Goal: Task Accomplishment & Management: Use online tool/utility

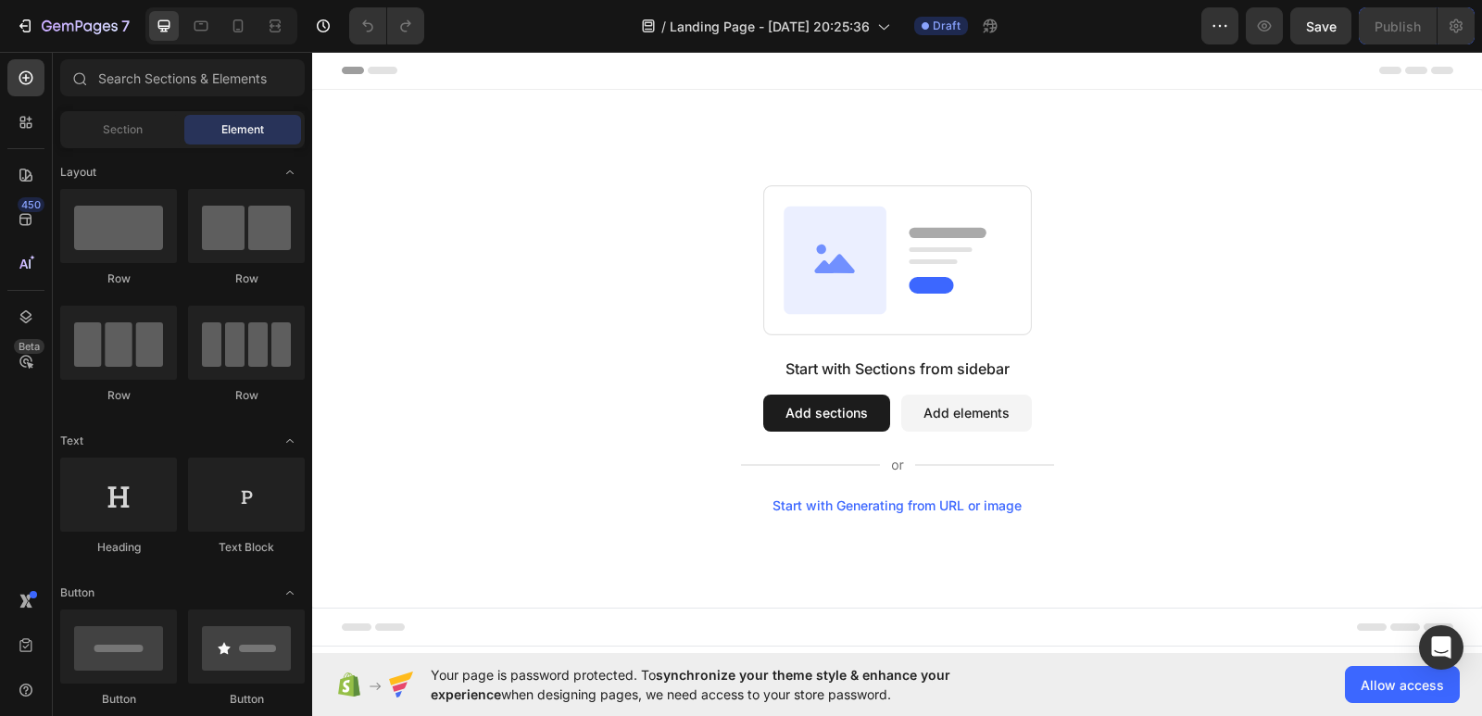
scroll to position [630, 0]
click at [640, 347] on div "Start with Sections from sidebar Add sections Add elements Start with Generatin…" at bounding box center [897, 349] width 1036 height 328
click at [639, 350] on div "Start with Sections from sidebar Add sections Add elements Start with Generatin…" at bounding box center [897, 349] width 1036 height 328
click at [254, 244] on div at bounding box center [246, 226] width 117 height 74
click at [139, 248] on div at bounding box center [118, 226] width 117 height 74
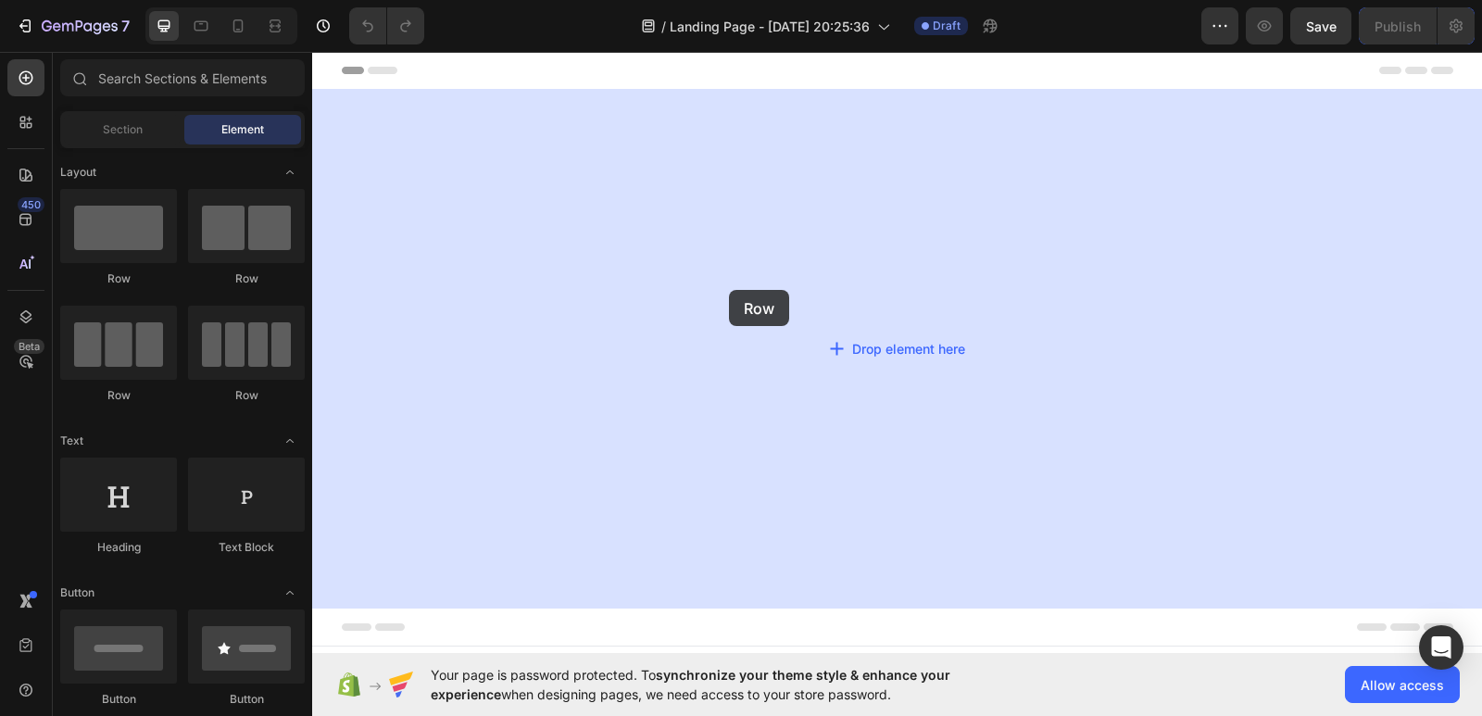
drag, startPoint x: 451, startPoint y: 300, endPoint x: 590, endPoint y: 270, distance: 142.0
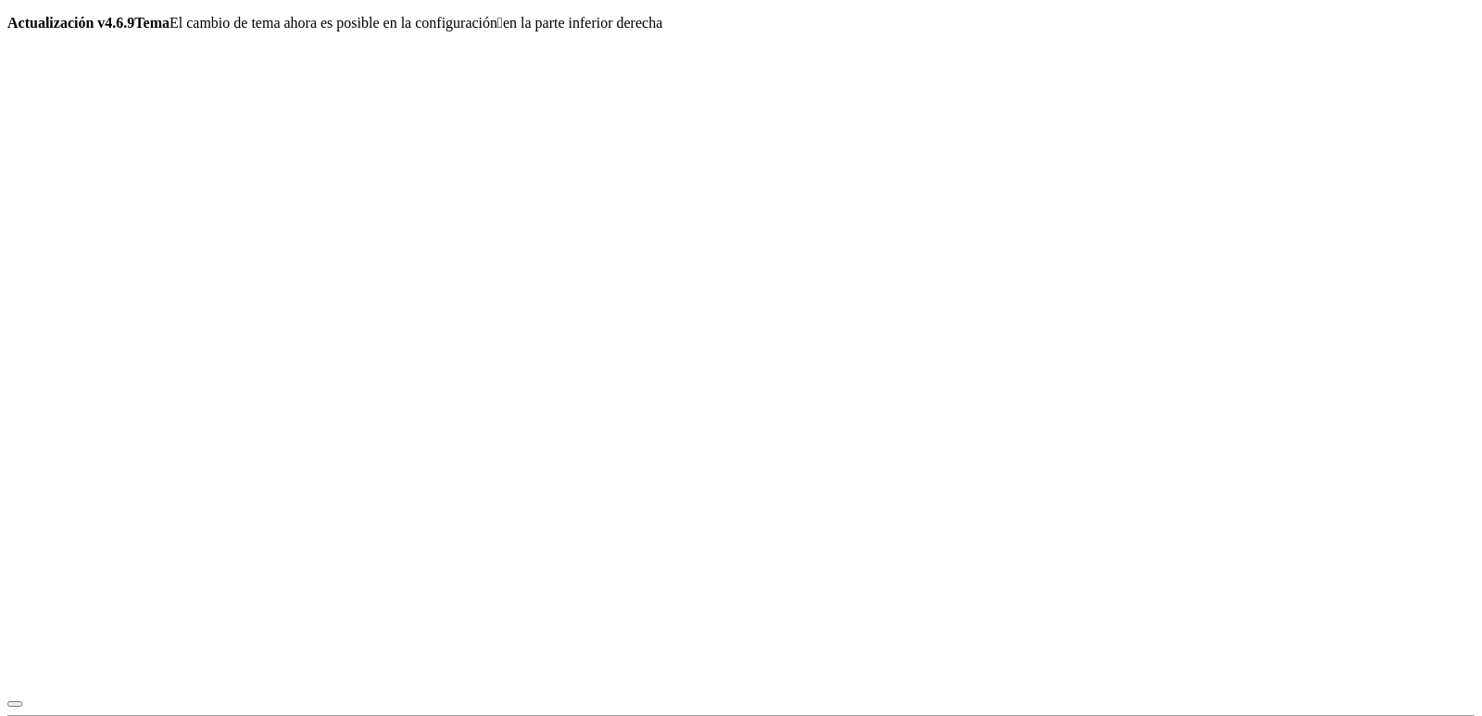
click at [15, 704] on icon "button" at bounding box center [15, 704] width 0 height 0
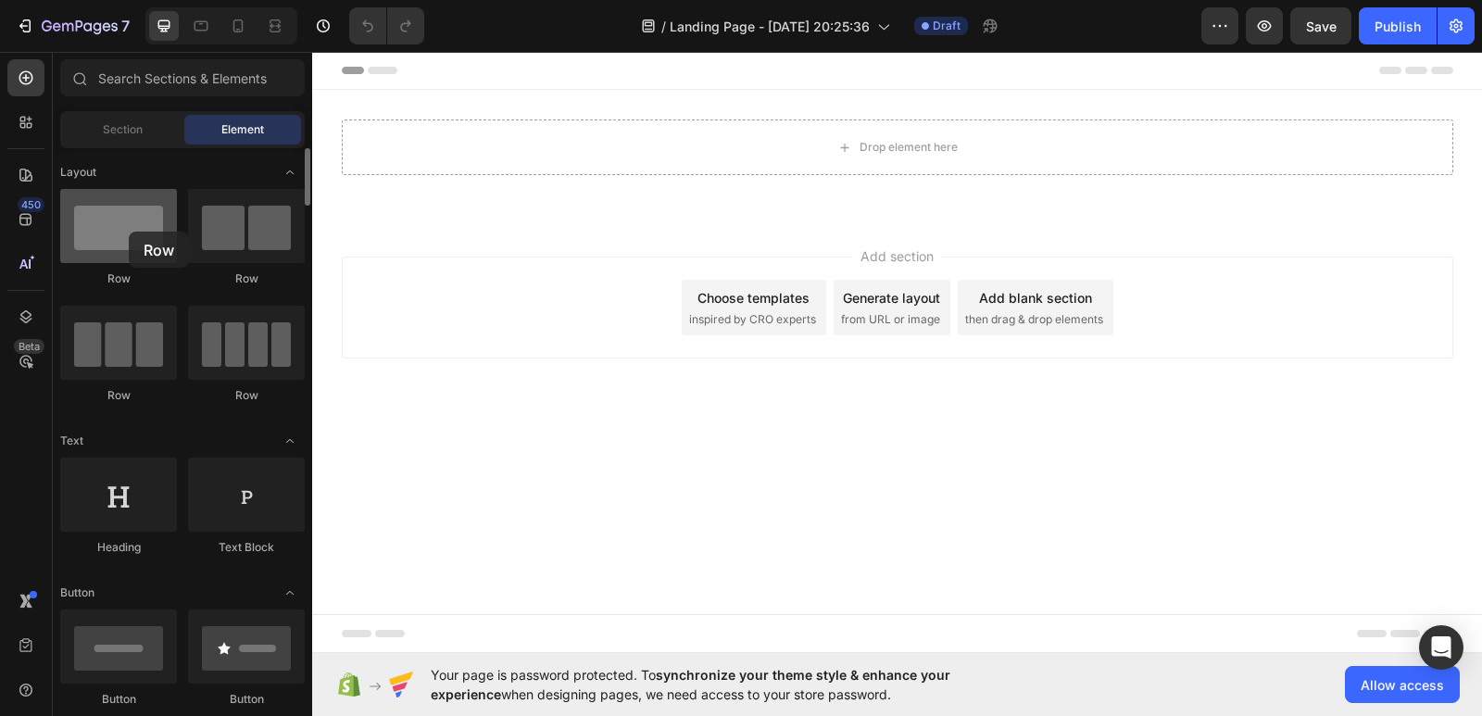
drag, startPoint x: 104, startPoint y: 233, endPoint x: 129, endPoint y: 232, distance: 25.1
click at [129, 232] on div at bounding box center [118, 226] width 117 height 74
click at [236, 24] on icon at bounding box center [238, 26] width 19 height 19
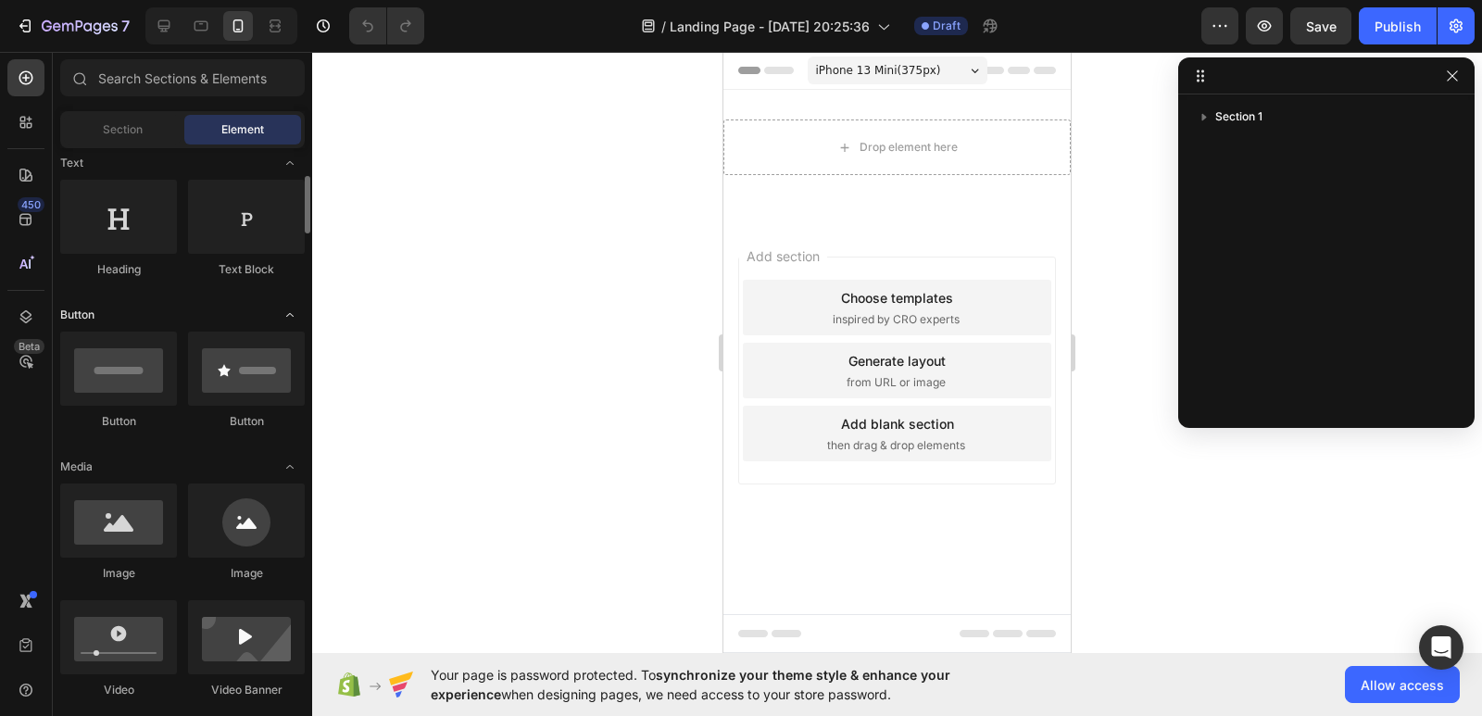
scroll to position [370, 0]
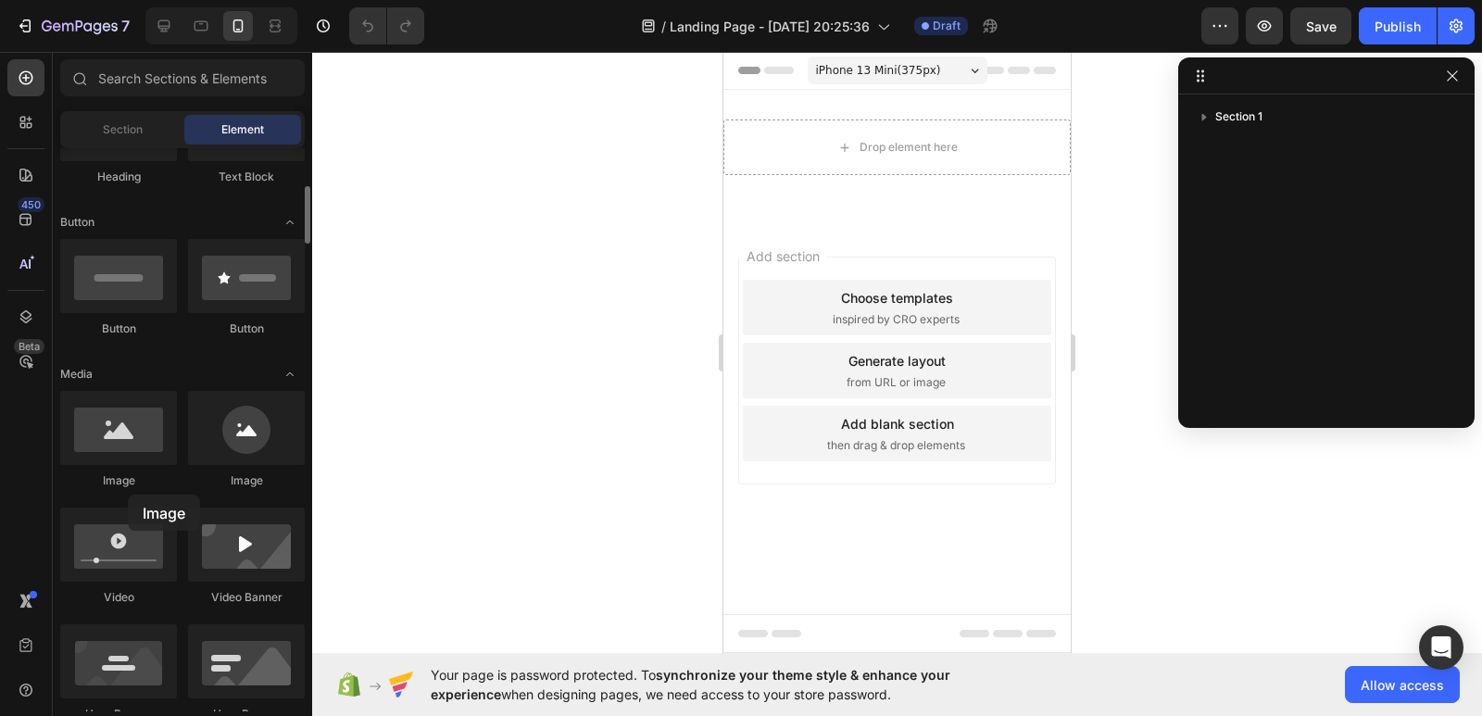
drag, startPoint x: 129, startPoint y: 449, endPoint x: 128, endPoint y: 495, distance: 45.4
click at [146, 441] on div at bounding box center [118, 428] width 117 height 74
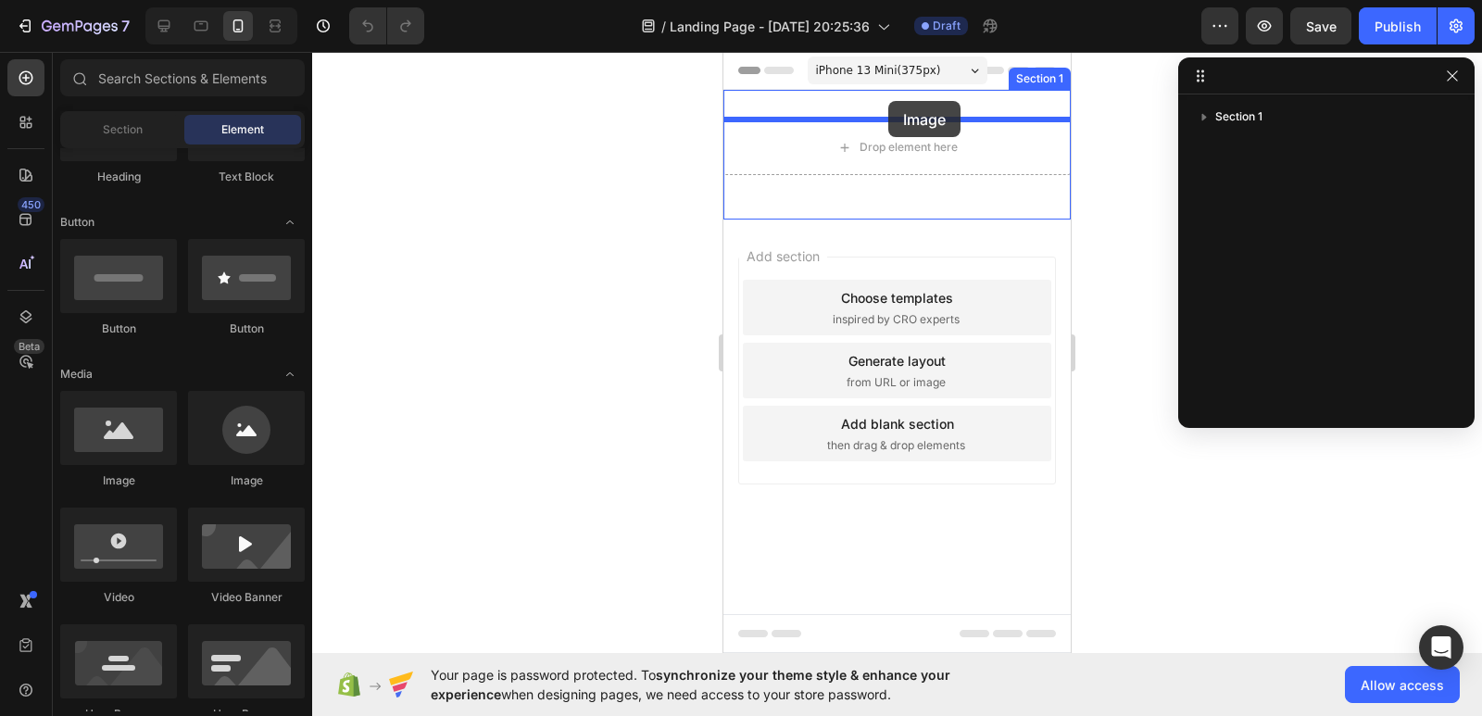
drag, startPoint x: 852, startPoint y: 498, endPoint x: 888, endPoint y: 101, distance: 398.9
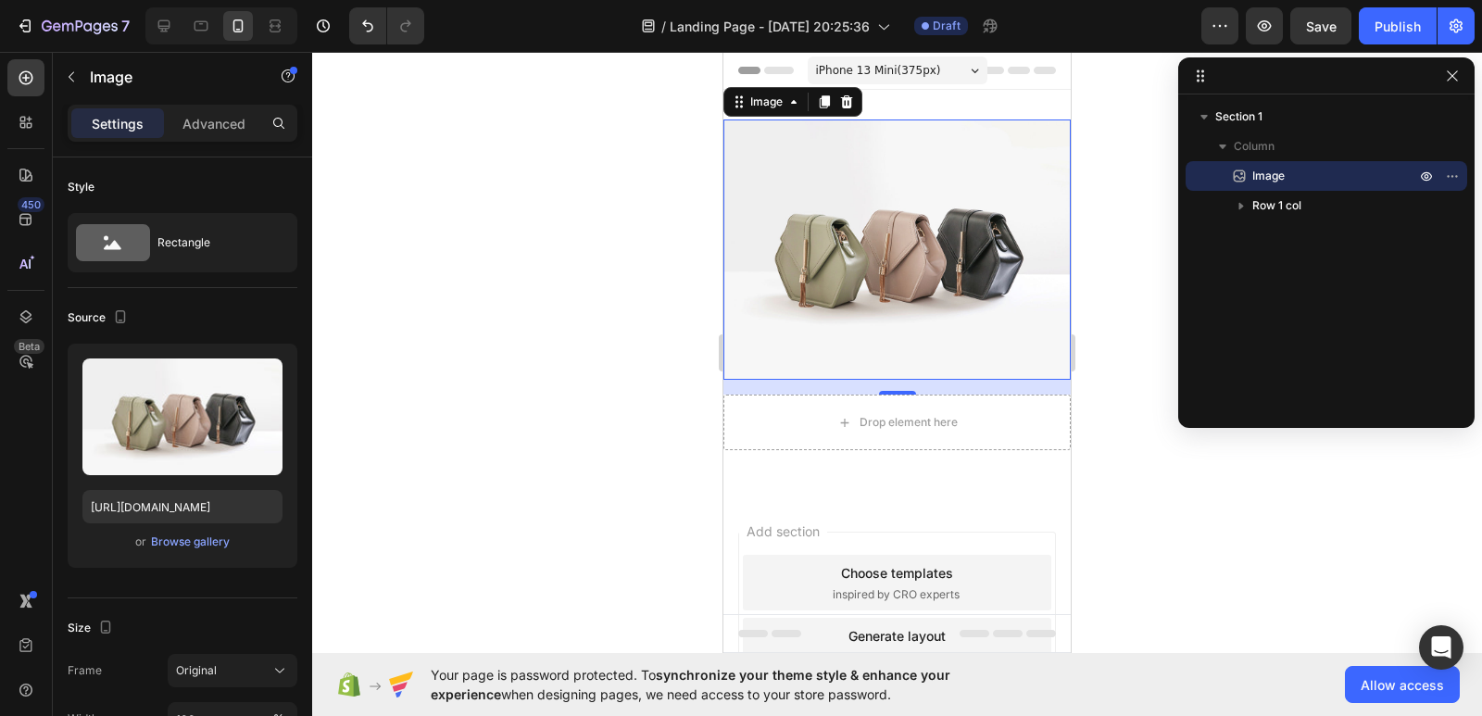
click at [960, 223] on img at bounding box center [896, 249] width 347 height 260
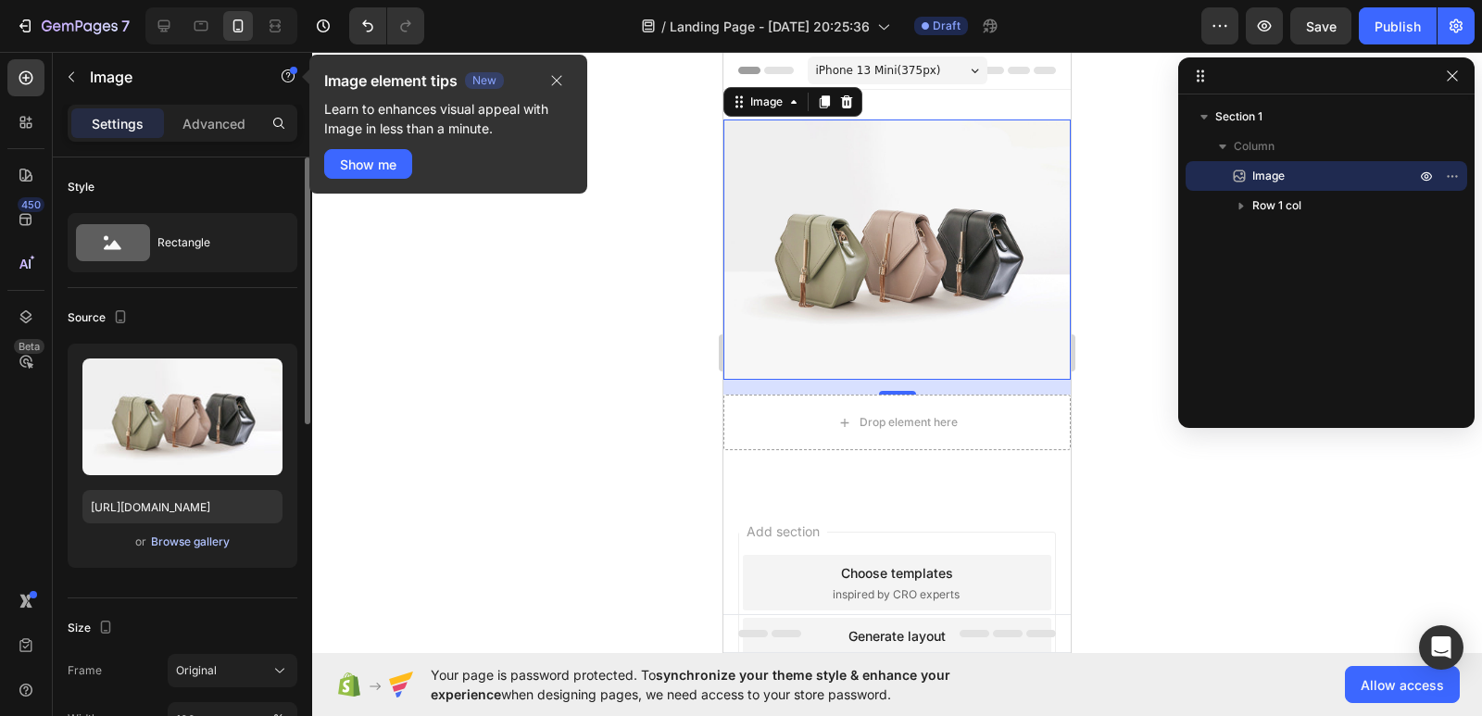
click at [186, 545] on div "Browse gallery" at bounding box center [190, 541] width 79 height 17
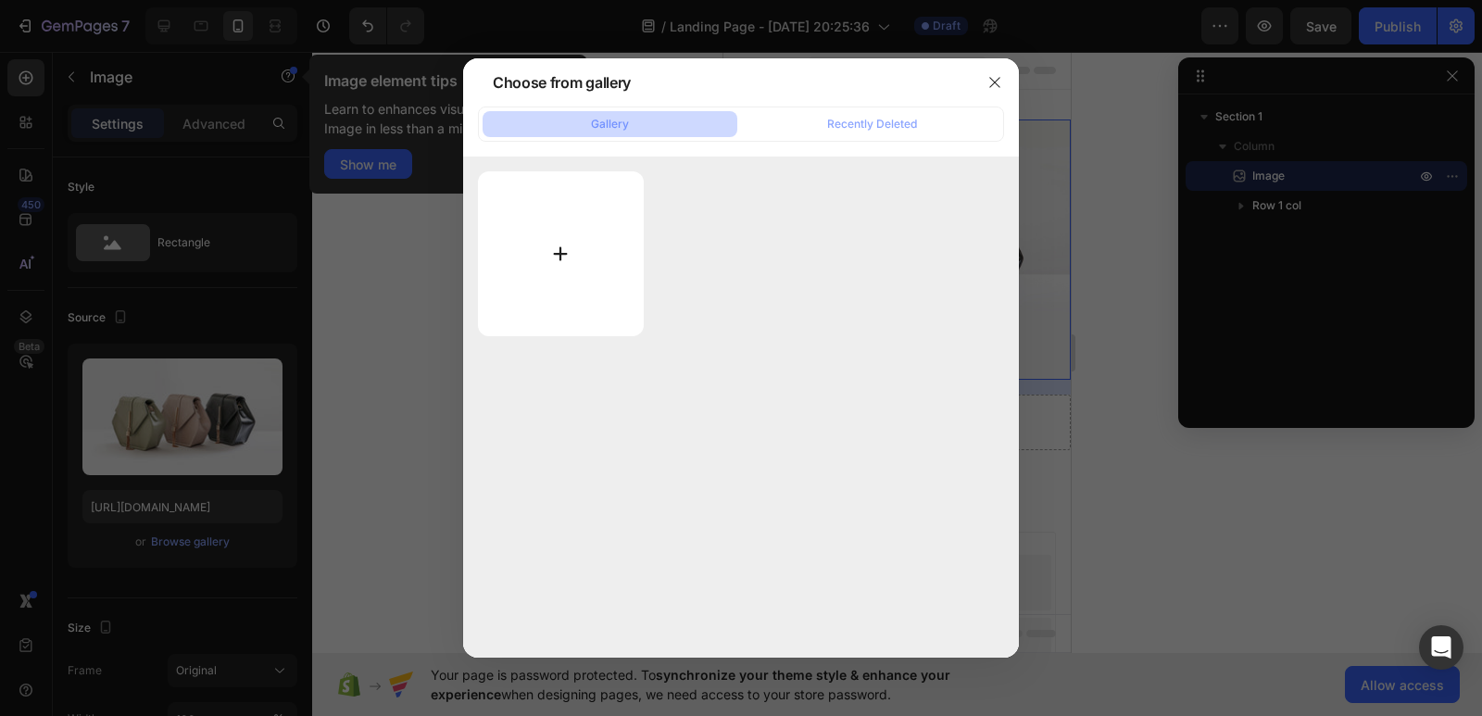
click at [537, 290] on input "file" at bounding box center [561, 253] width 166 height 165
type input "C:\fakepath\1-ezgif.com-png-to-webp-converter (8).webp"
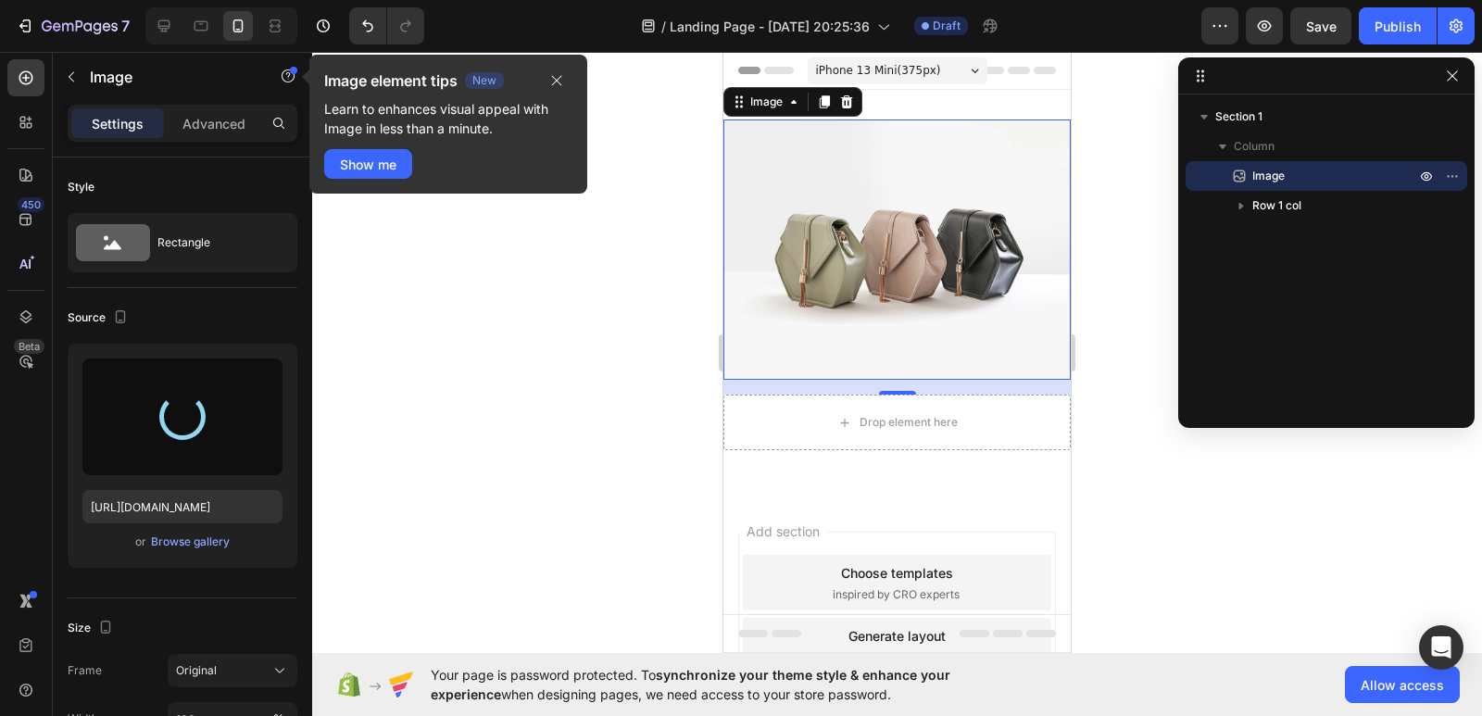
type input "[URL][DOMAIN_NAME]"
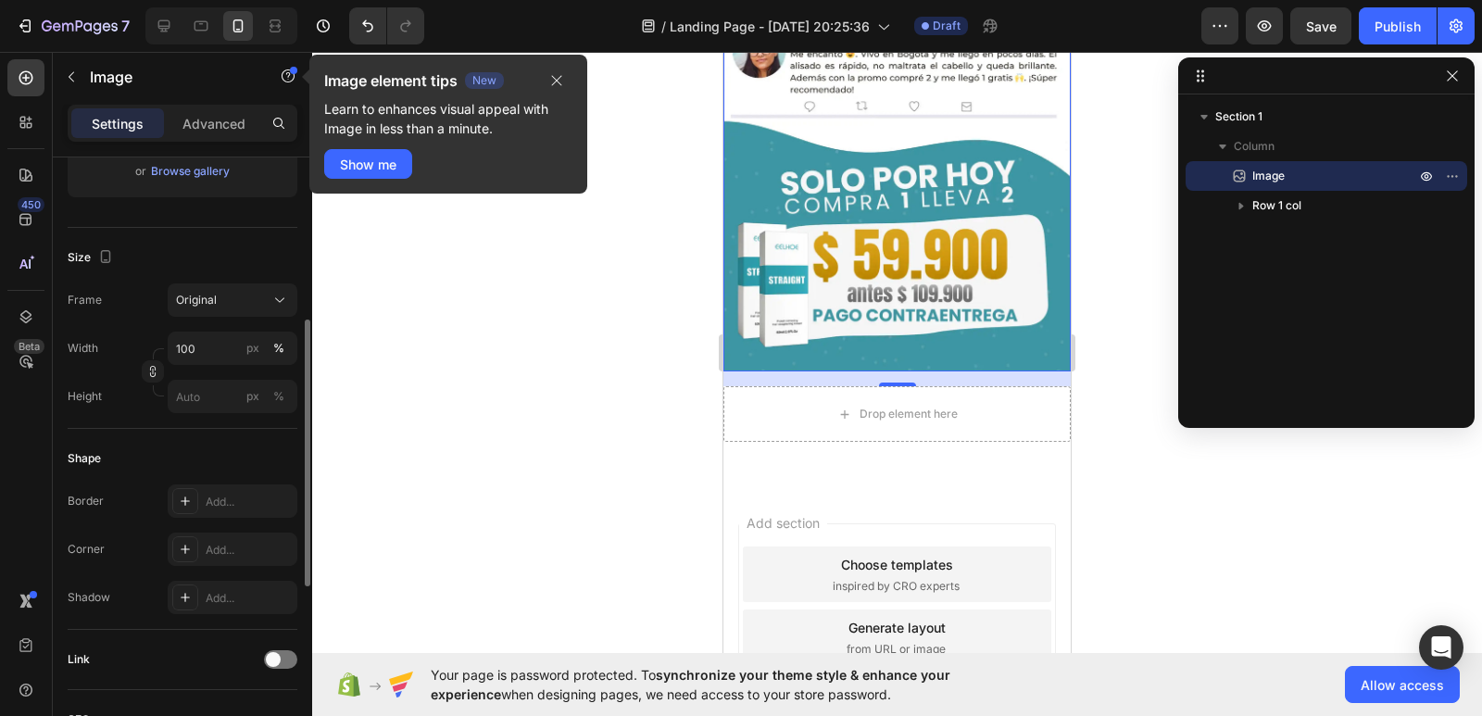
scroll to position [0, 0]
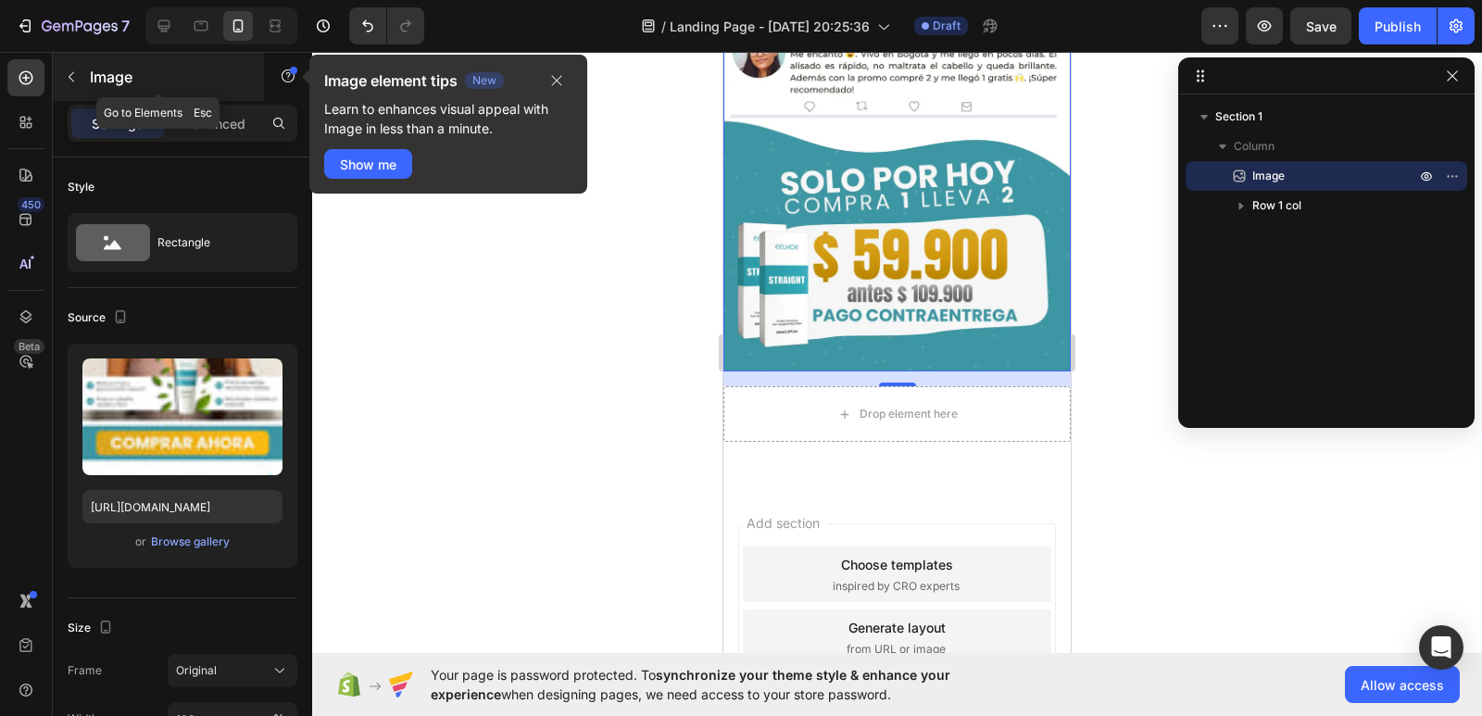
click at [73, 77] on icon "button" at bounding box center [71, 76] width 15 height 15
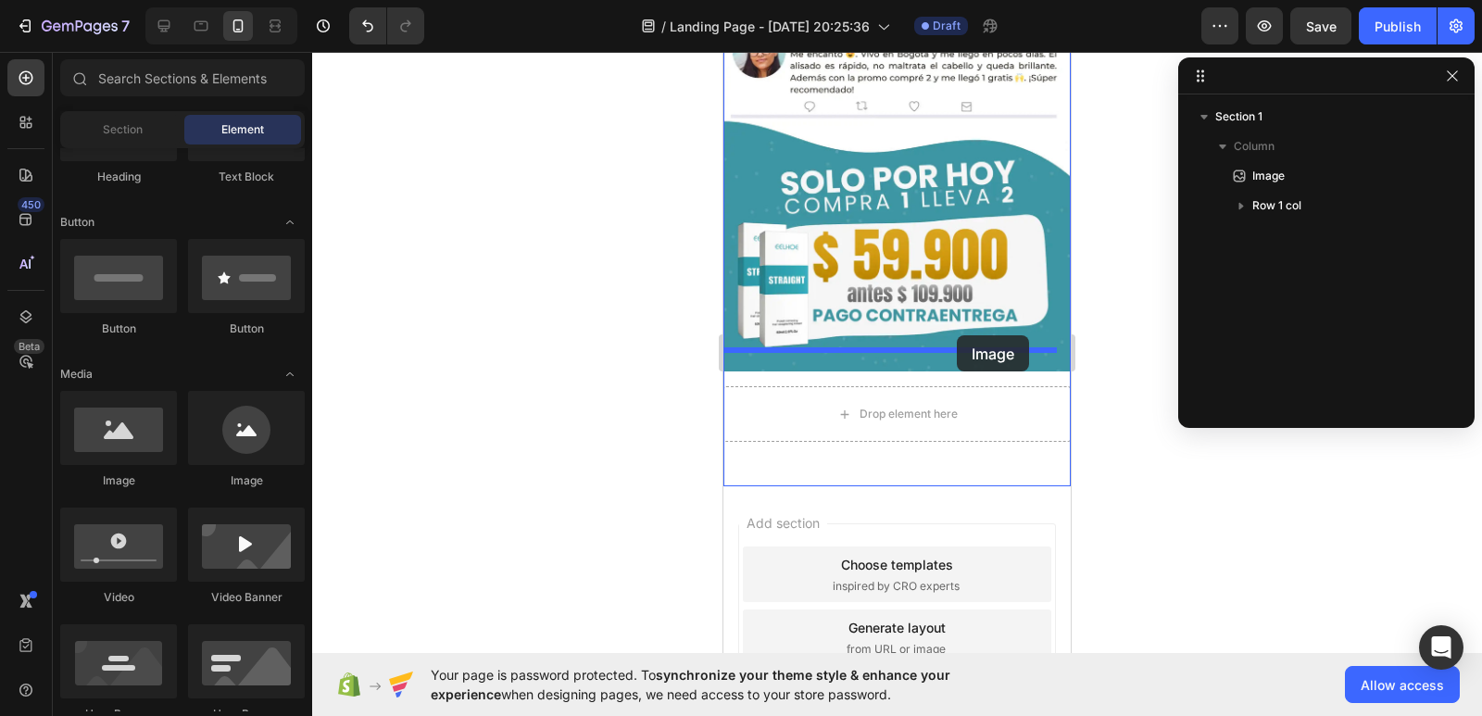
drag, startPoint x: 862, startPoint y: 495, endPoint x: 957, endPoint y: 335, distance: 185.2
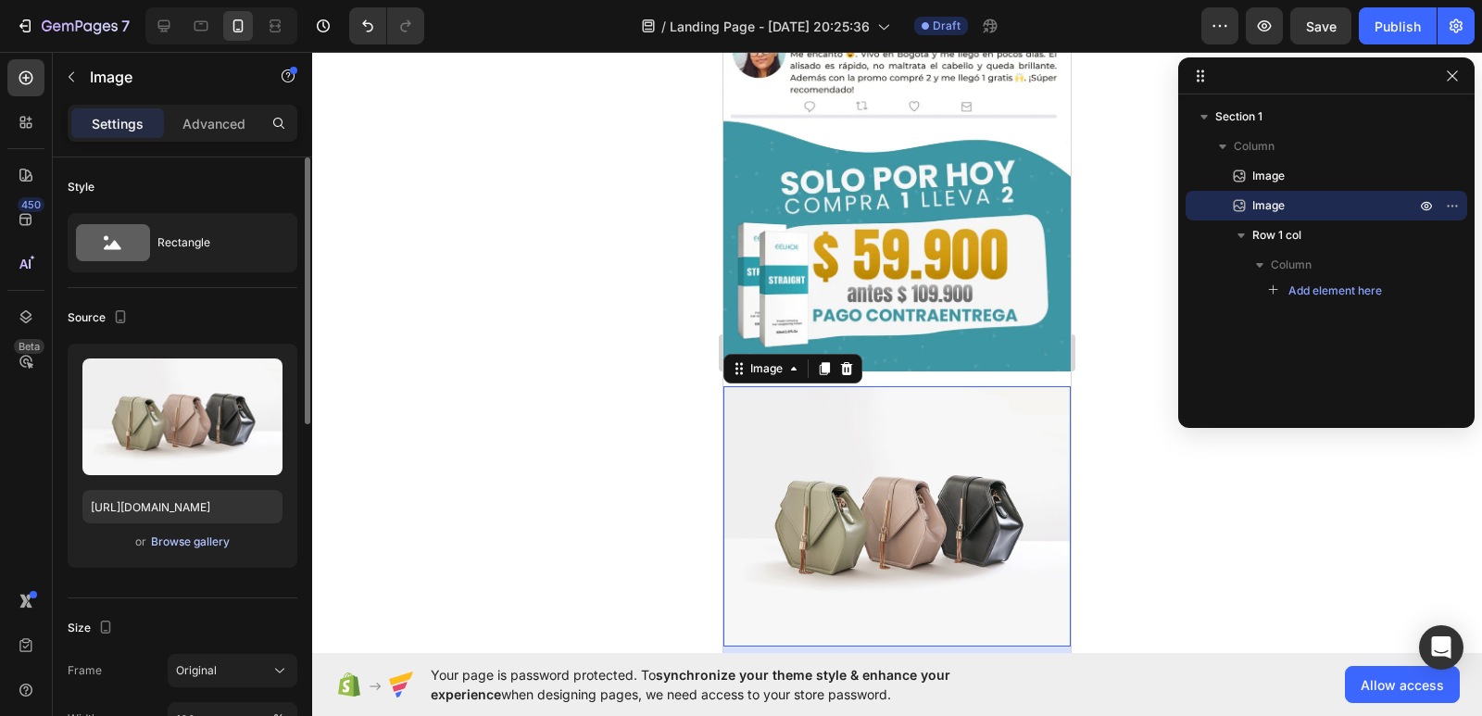
click at [157, 539] on div "Browse gallery" at bounding box center [190, 541] width 79 height 17
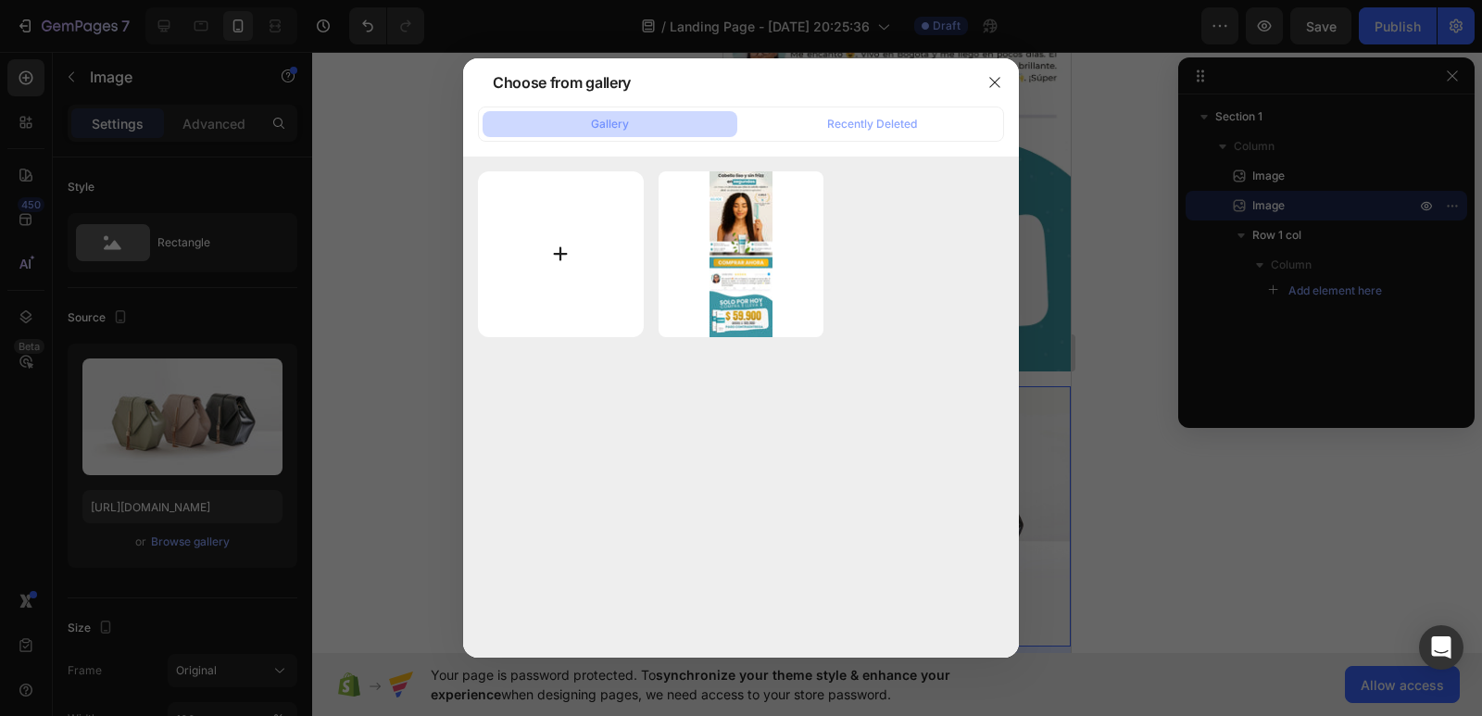
click at [557, 270] on input "file" at bounding box center [561, 254] width 166 height 166
type input "C:\fakepath\2-ezgif.com-png-to-webp-converter (7).webp"
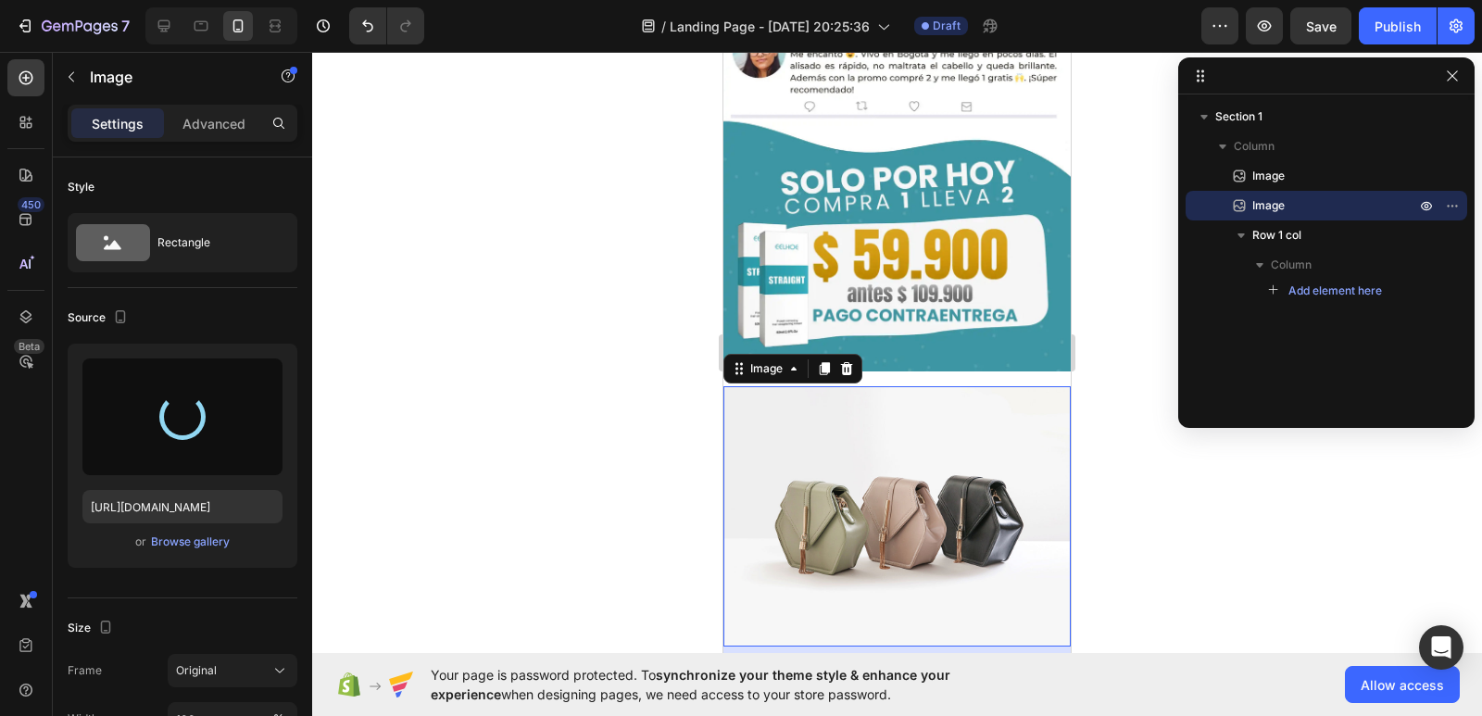
type input "[URL][DOMAIN_NAME]"
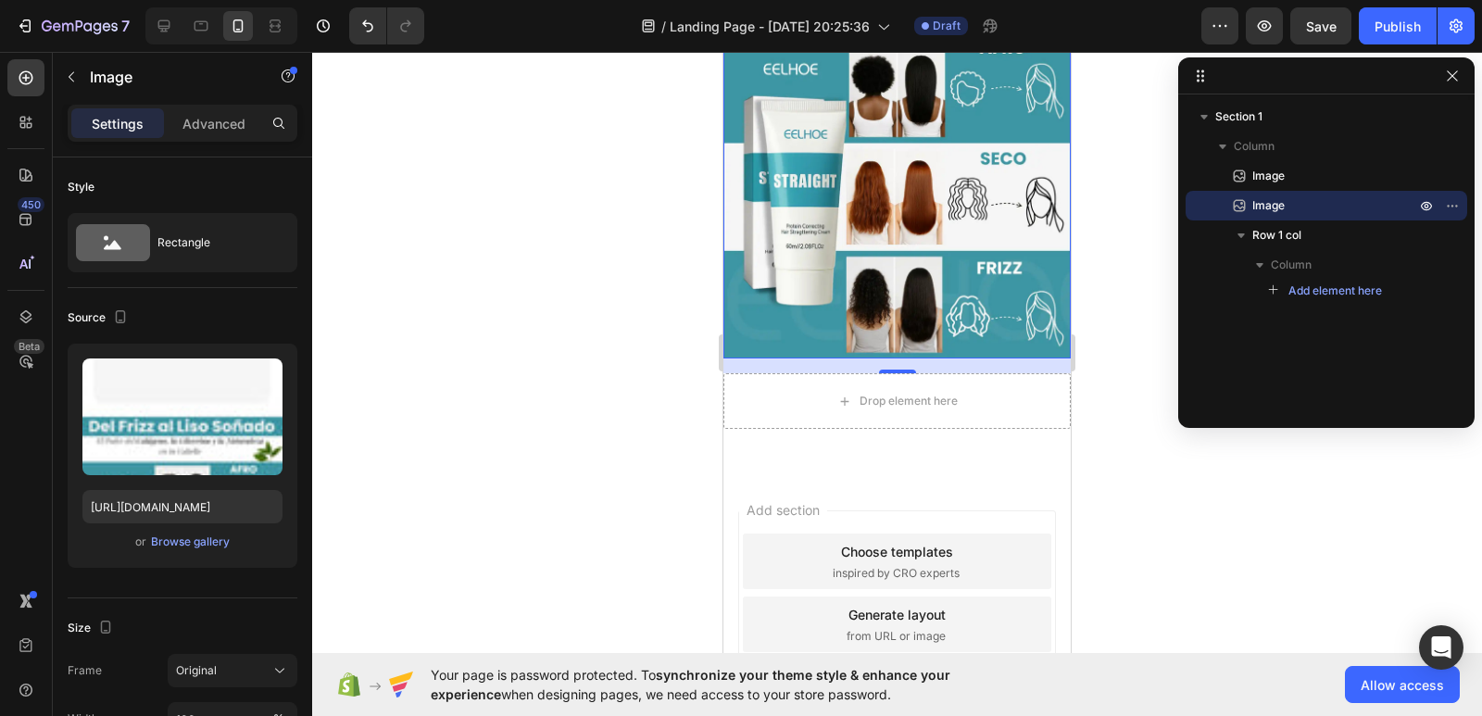
scroll to position [1625, 0]
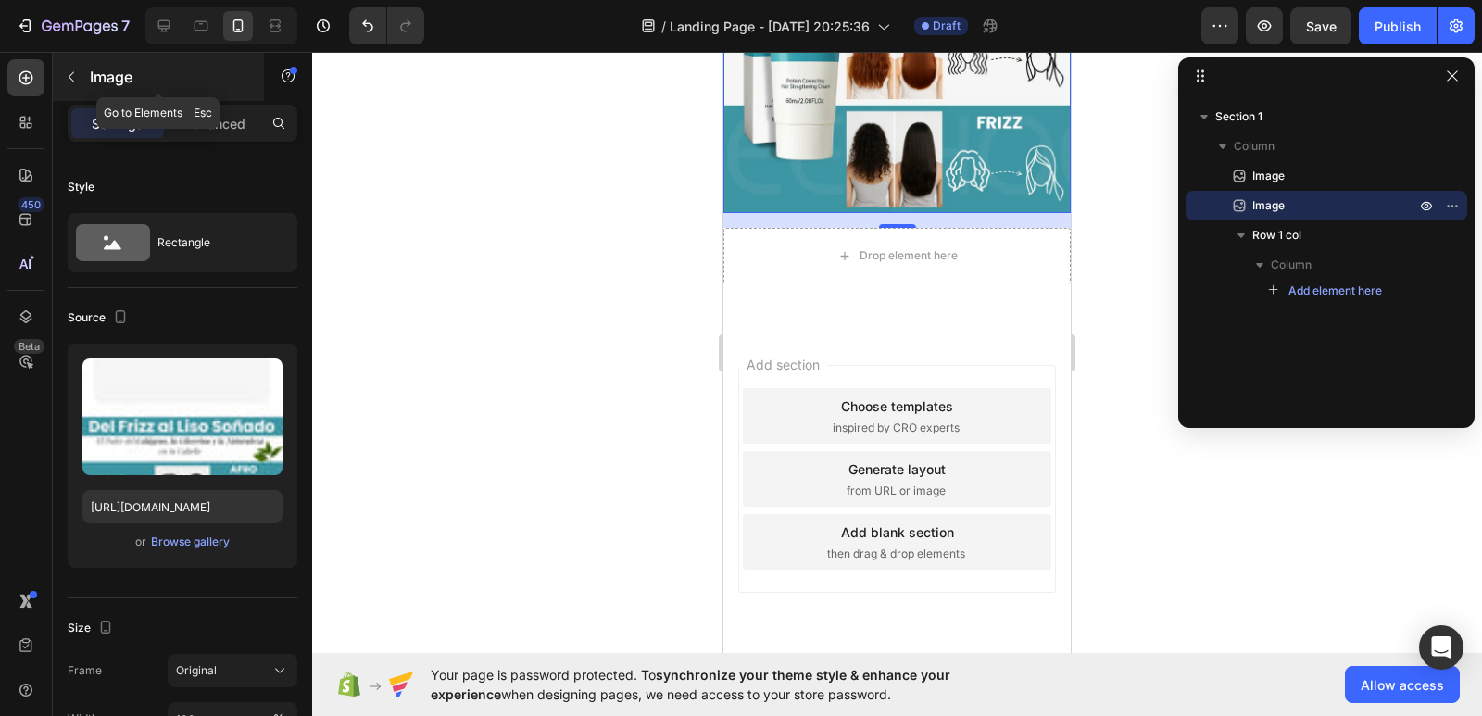
click at [79, 83] on button "button" at bounding box center [71, 77] width 30 height 30
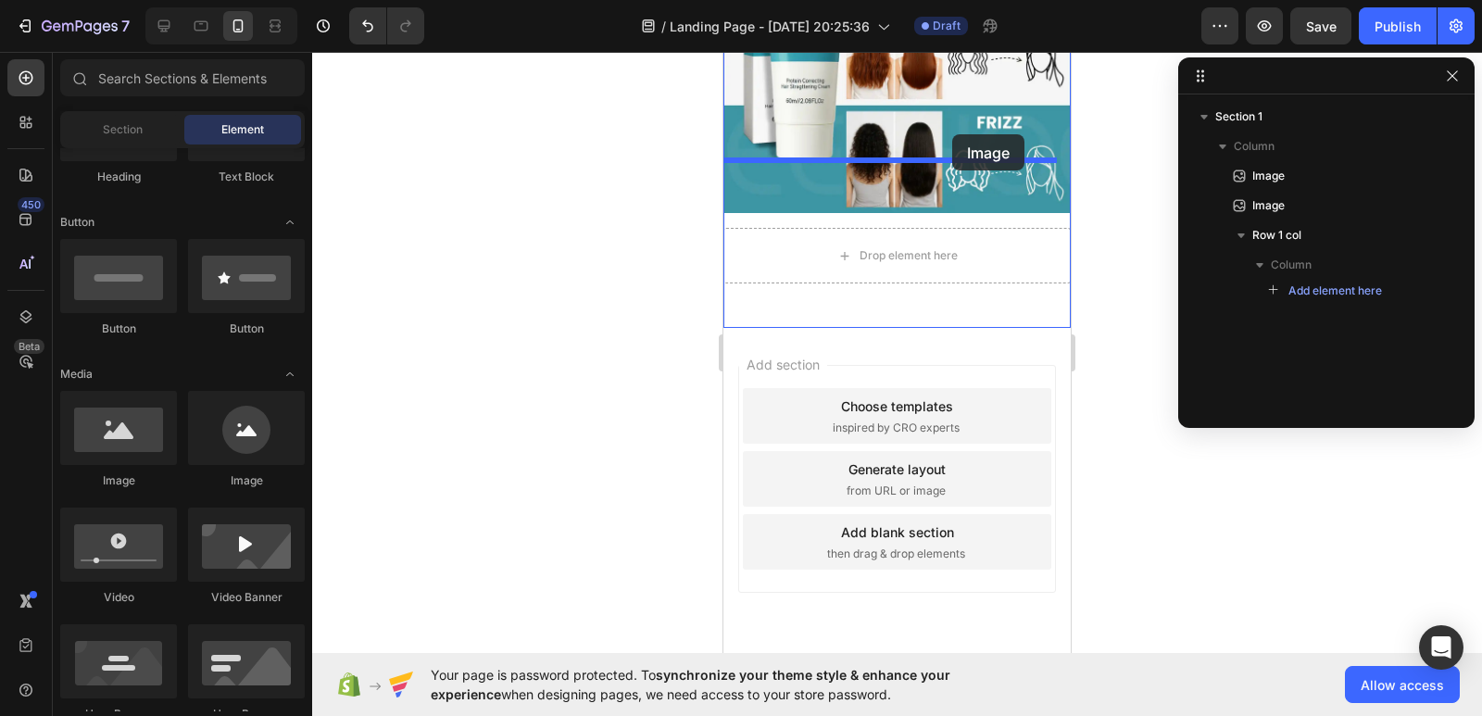
drag, startPoint x: 840, startPoint y: 479, endPoint x: 1124, endPoint y: 436, distance: 287.5
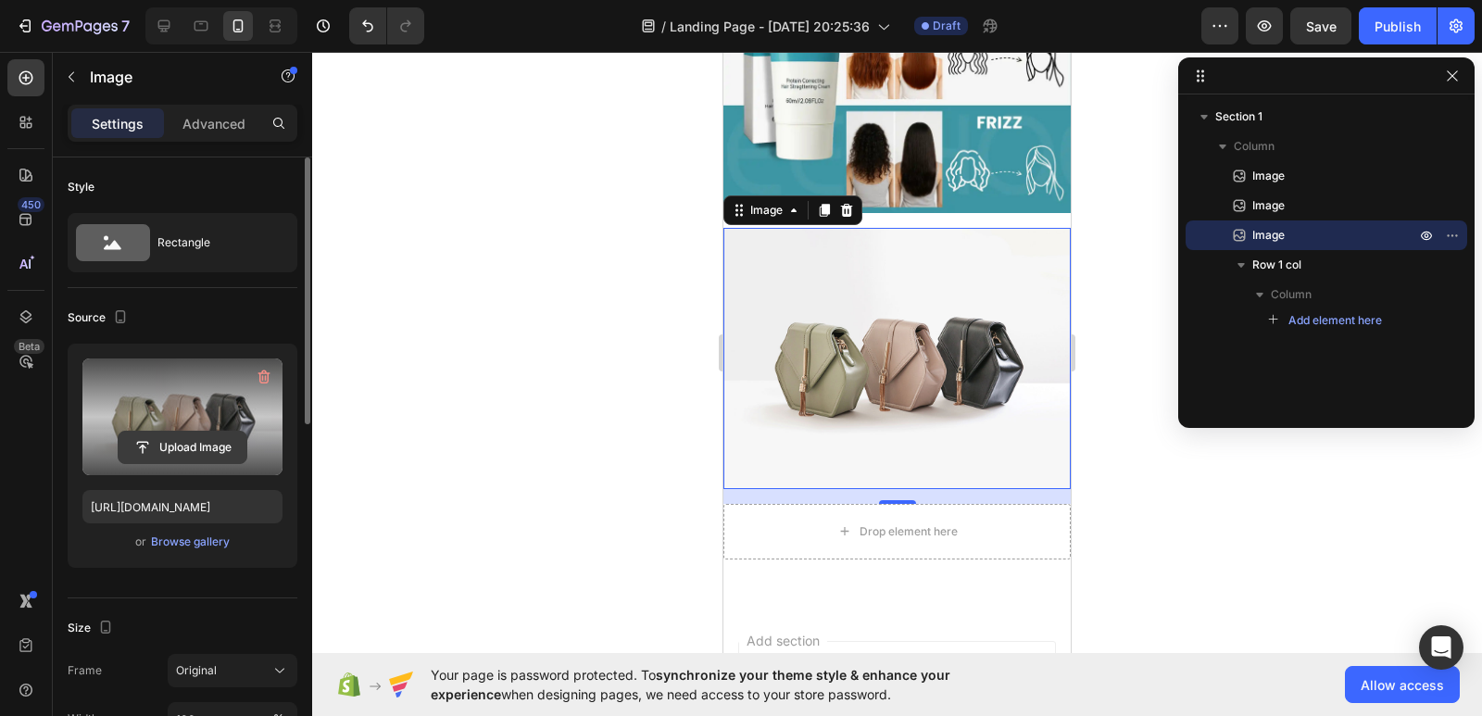
click at [188, 447] on input "file" at bounding box center [183, 447] width 128 height 31
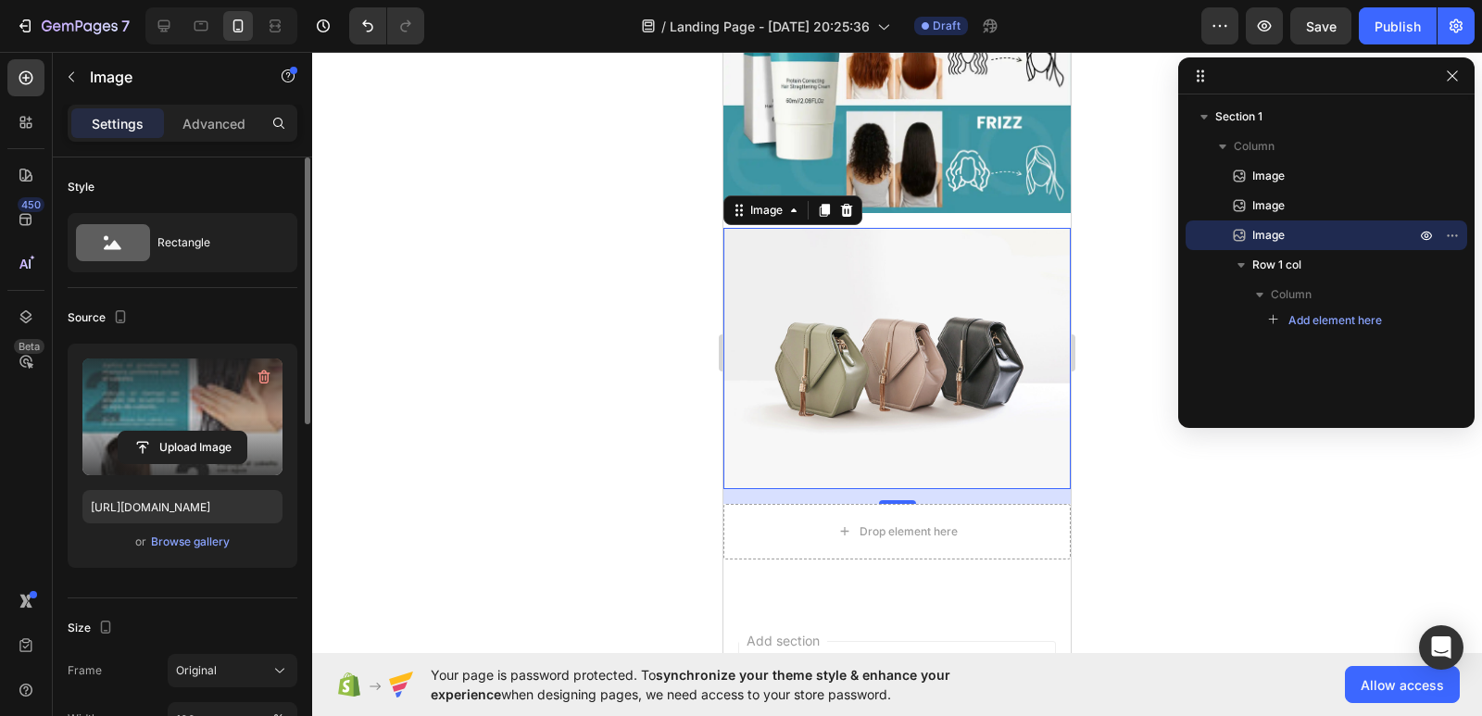
type input "[URL][DOMAIN_NAME]"
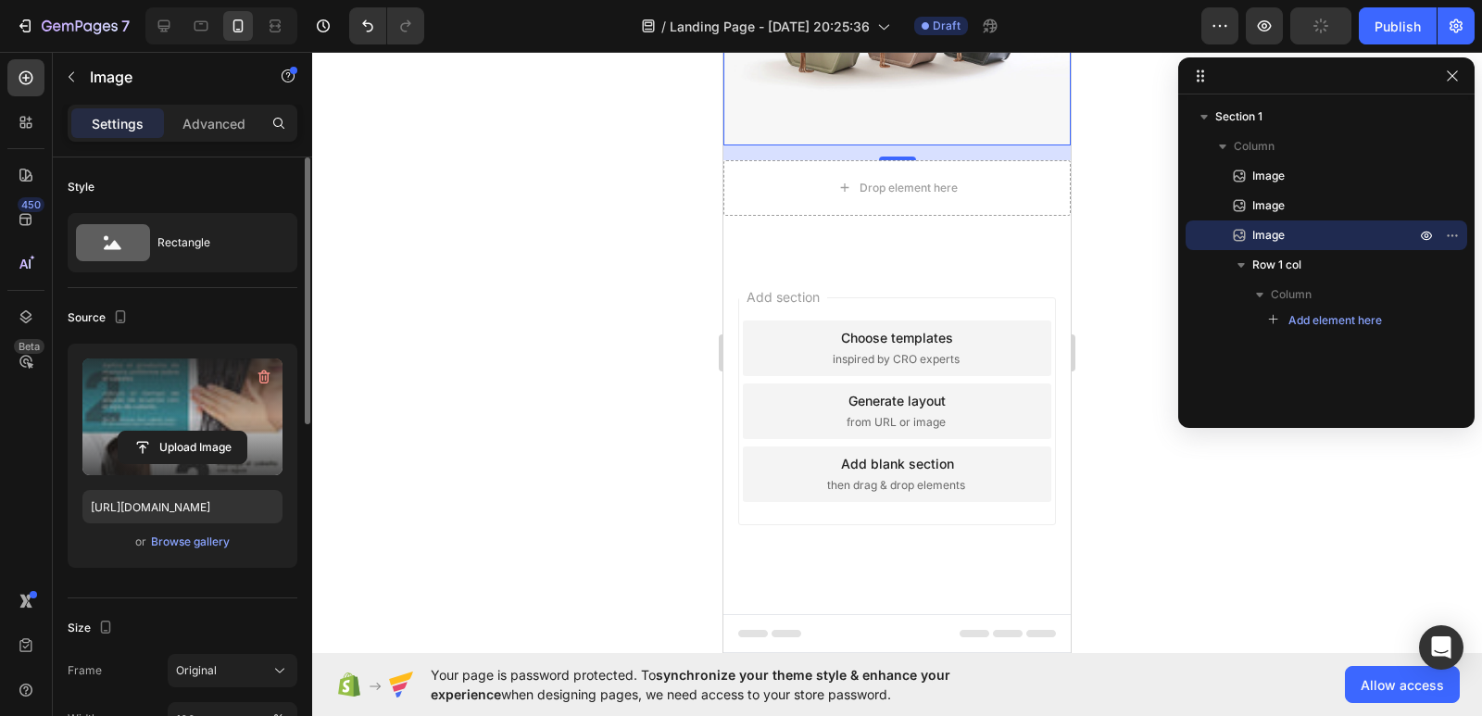
scroll to position [2274, 0]
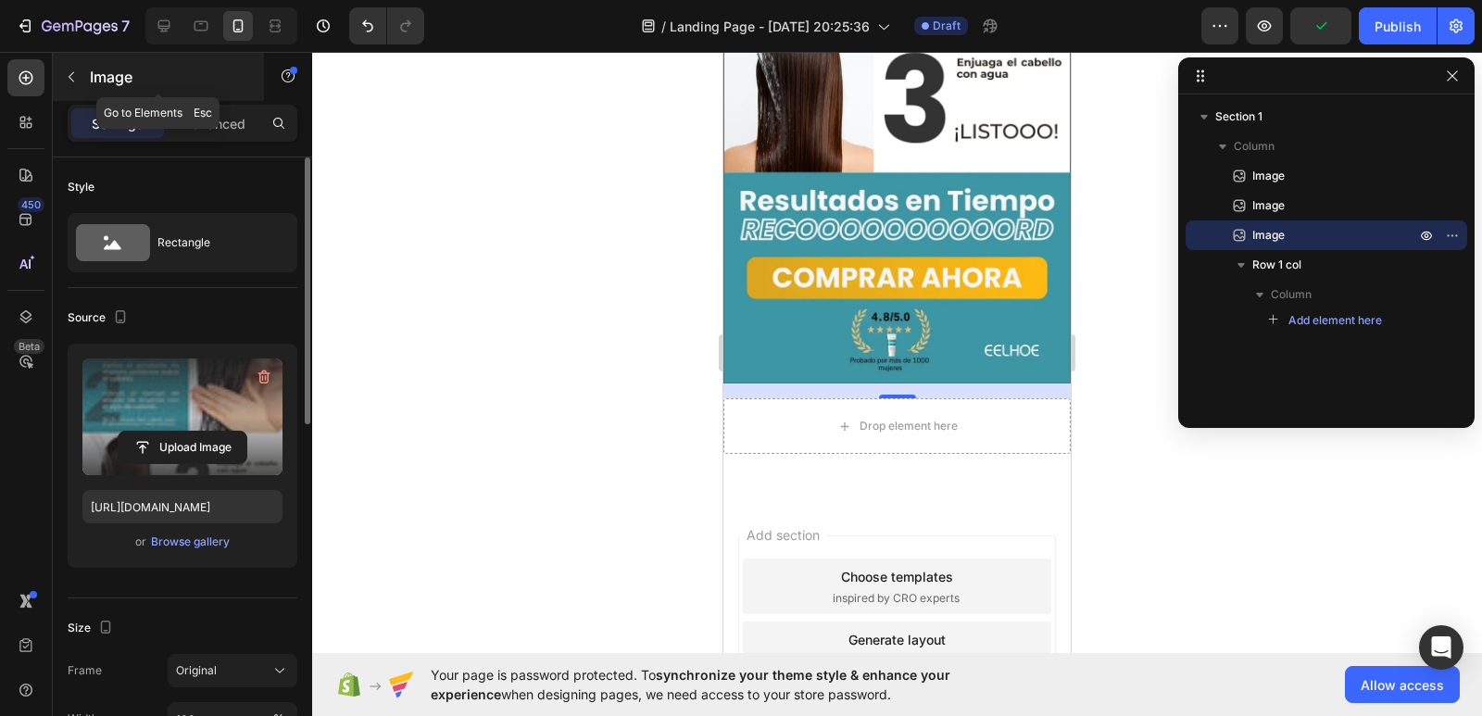
click at [81, 87] on button "button" at bounding box center [71, 77] width 30 height 30
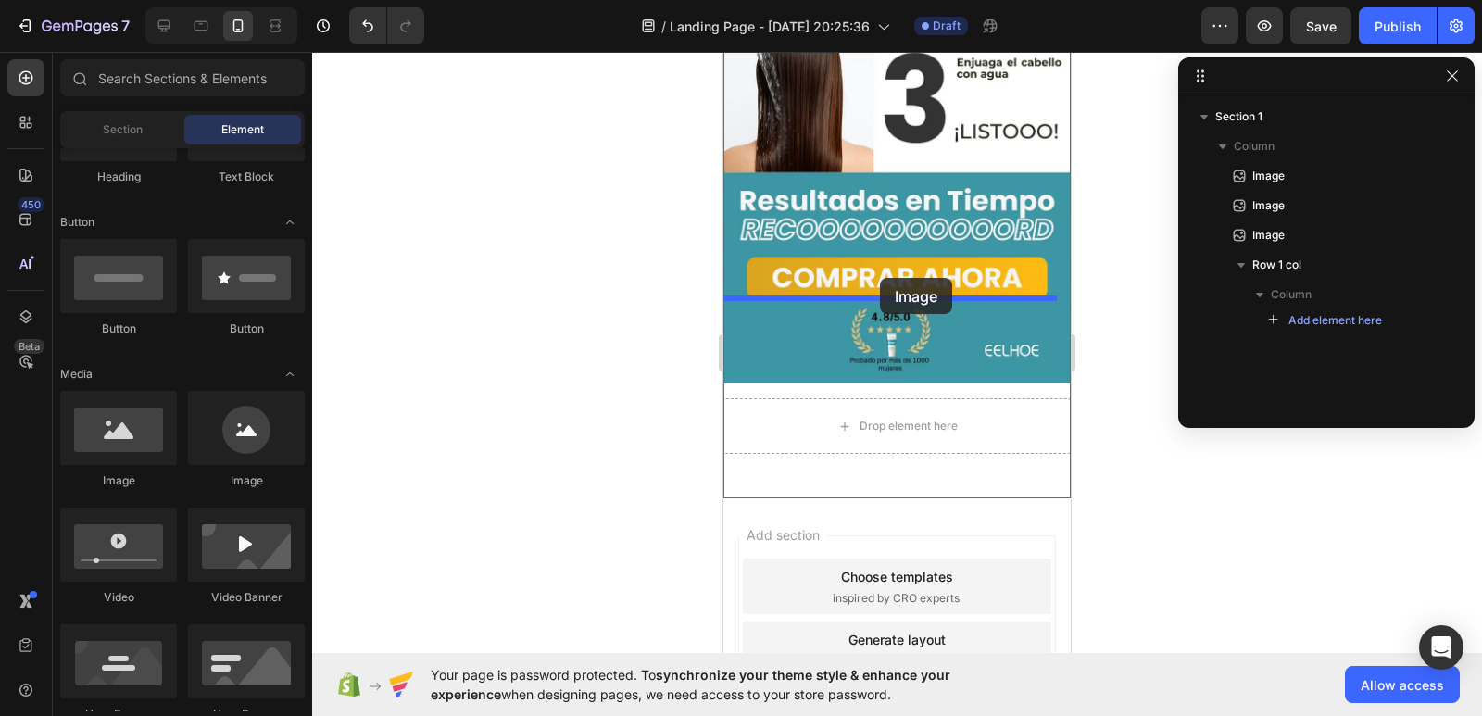
drag, startPoint x: 854, startPoint y: 495, endPoint x: 1199, endPoint y: 411, distance: 355.3
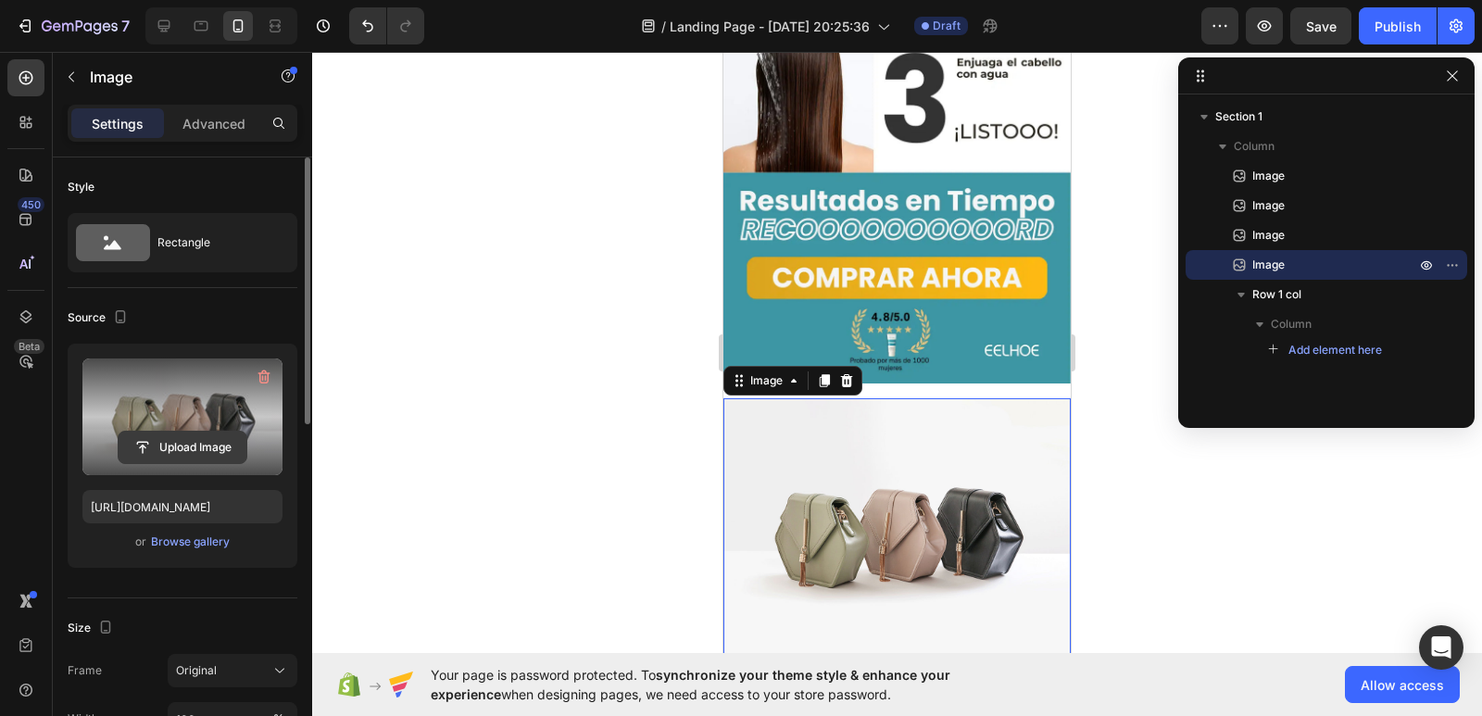
click at [169, 443] on input "file" at bounding box center [183, 447] width 128 height 31
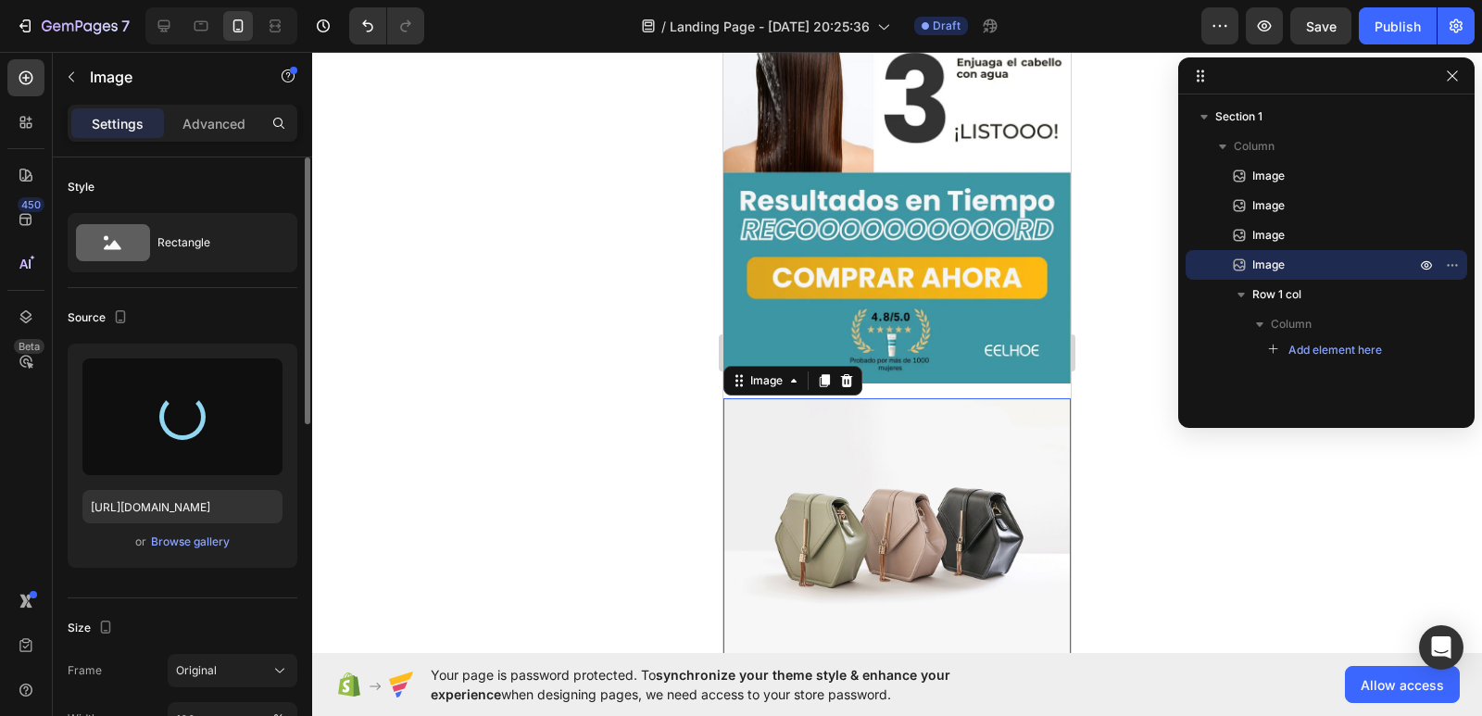
type input "[URL][DOMAIN_NAME]"
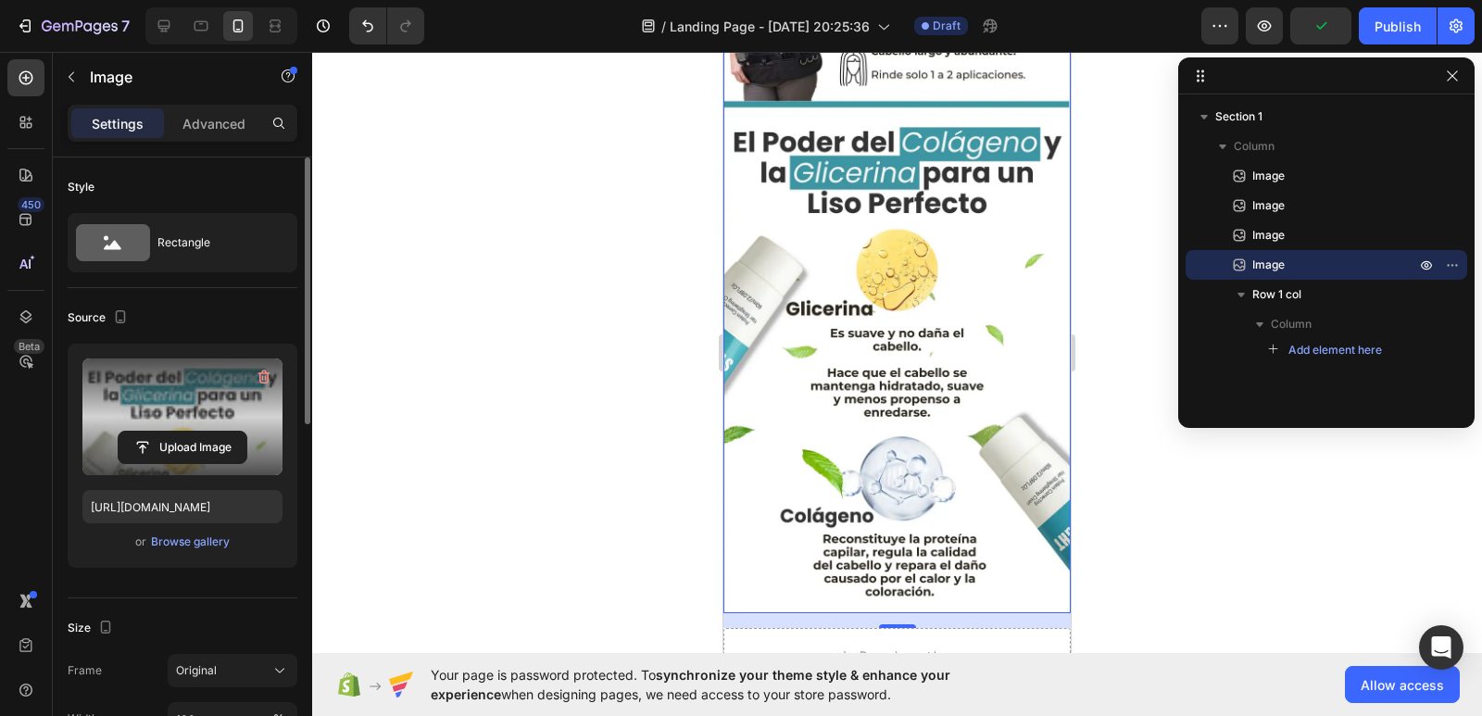
scroll to position [3107, 0]
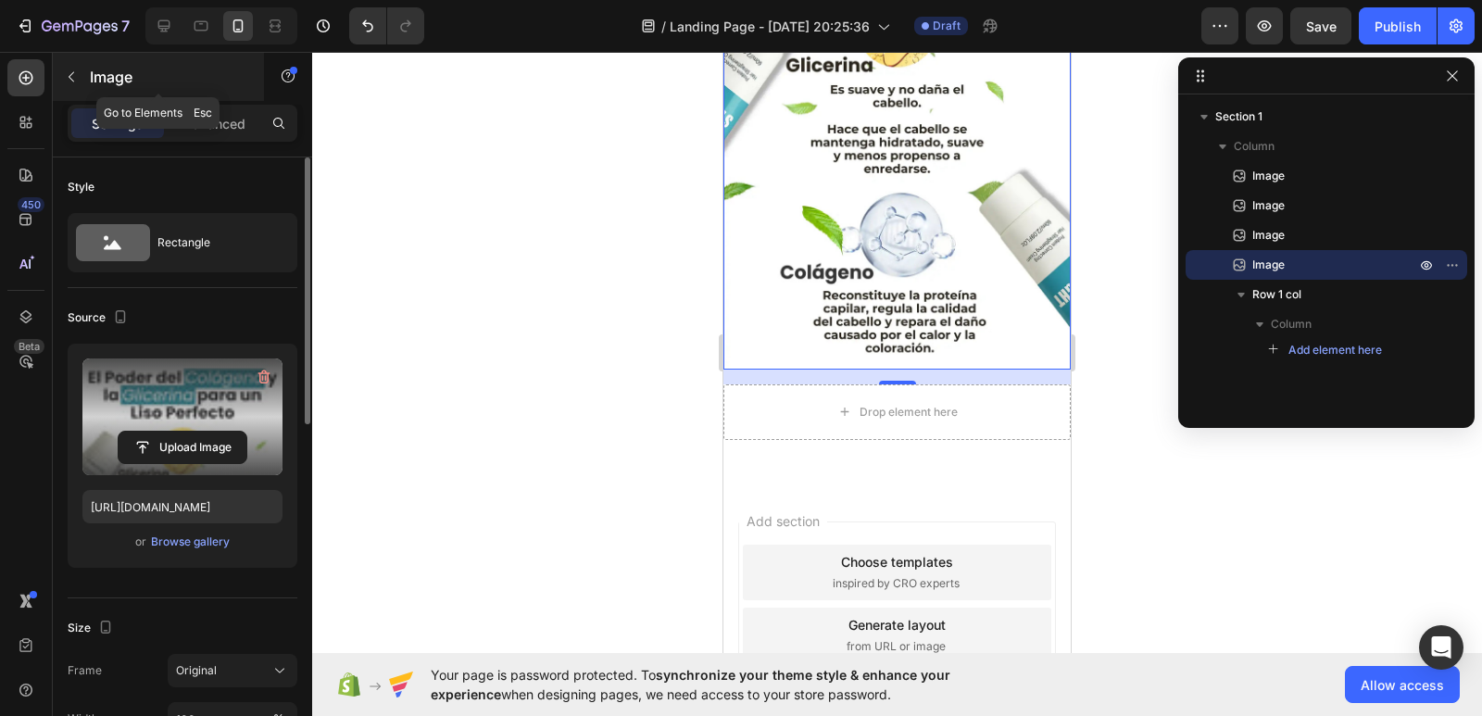
click at [70, 75] on icon "button" at bounding box center [72, 77] width 6 height 10
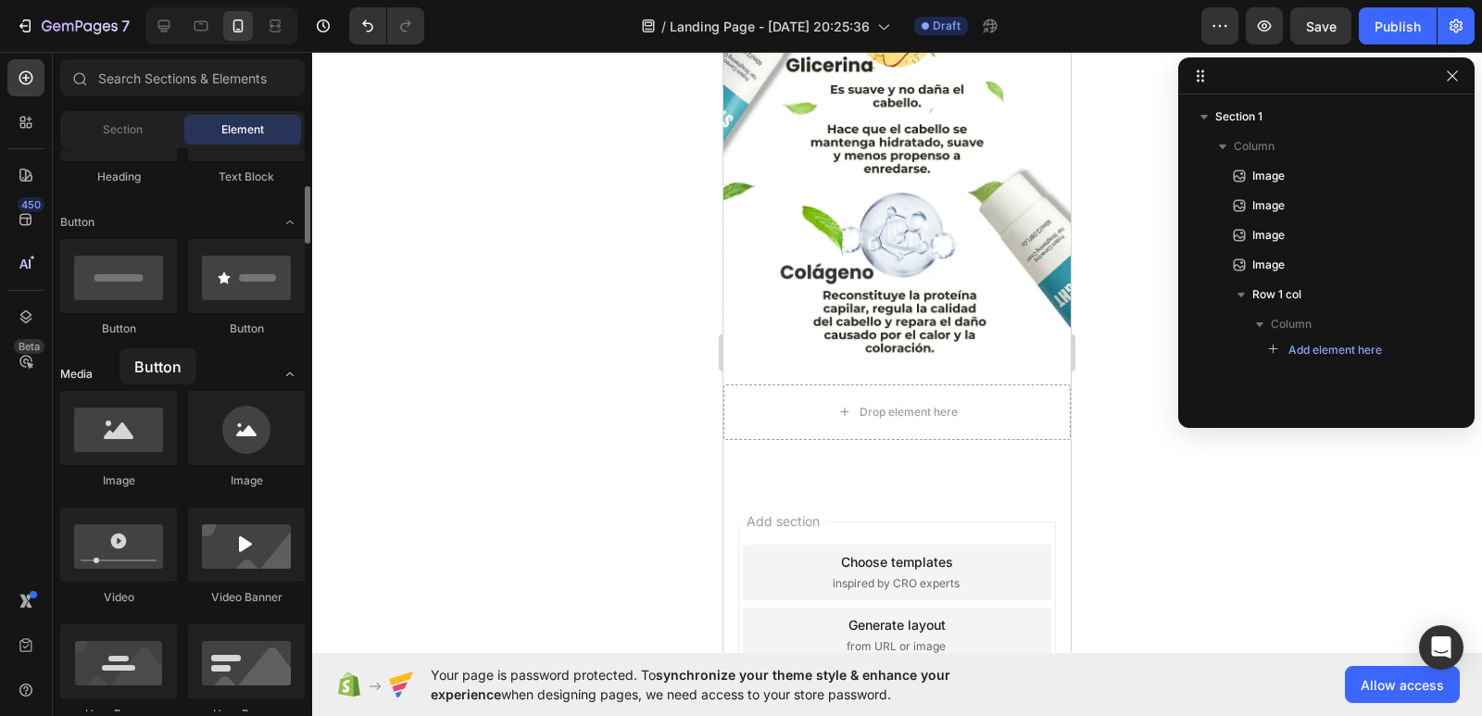
drag, startPoint x: 116, startPoint y: 299, endPoint x: 122, endPoint y: 367, distance: 67.9
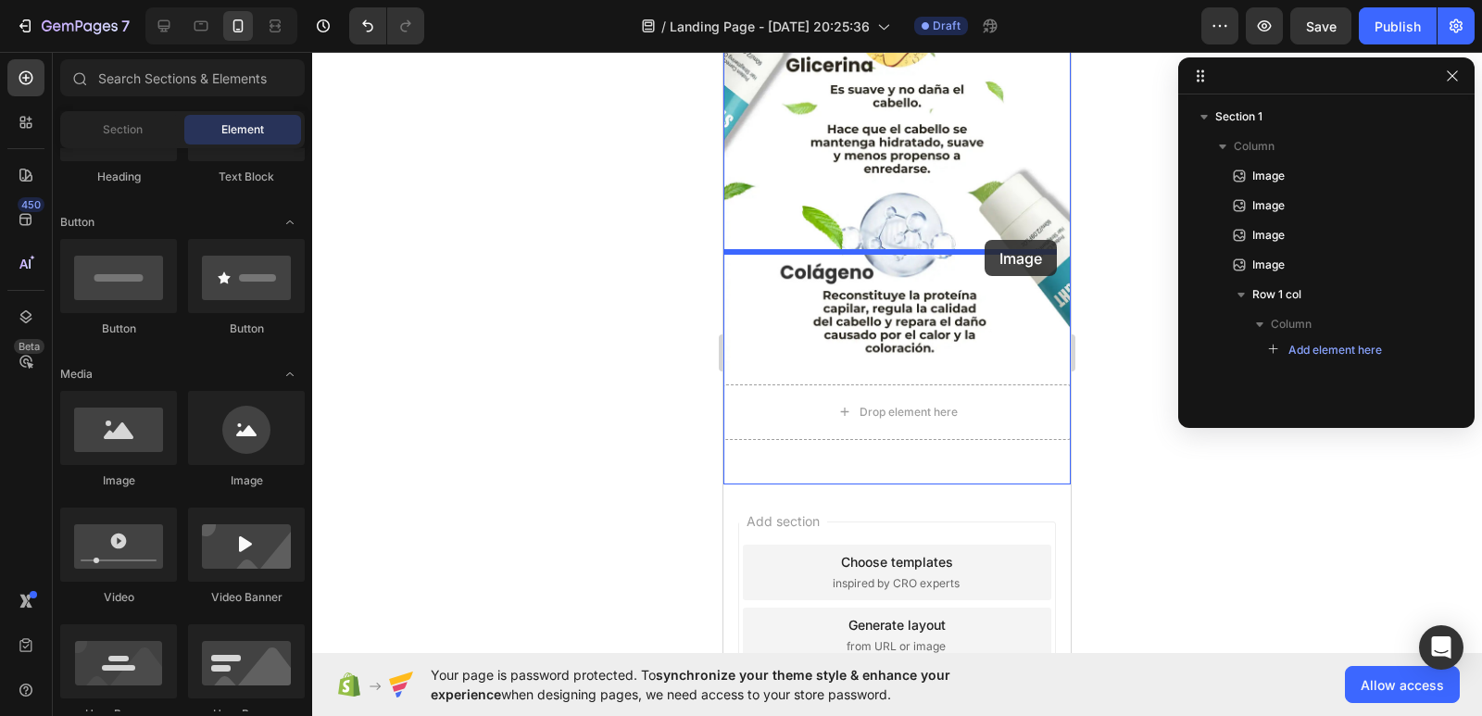
drag, startPoint x: 853, startPoint y: 472, endPoint x: 984, endPoint y: 240, distance: 267.1
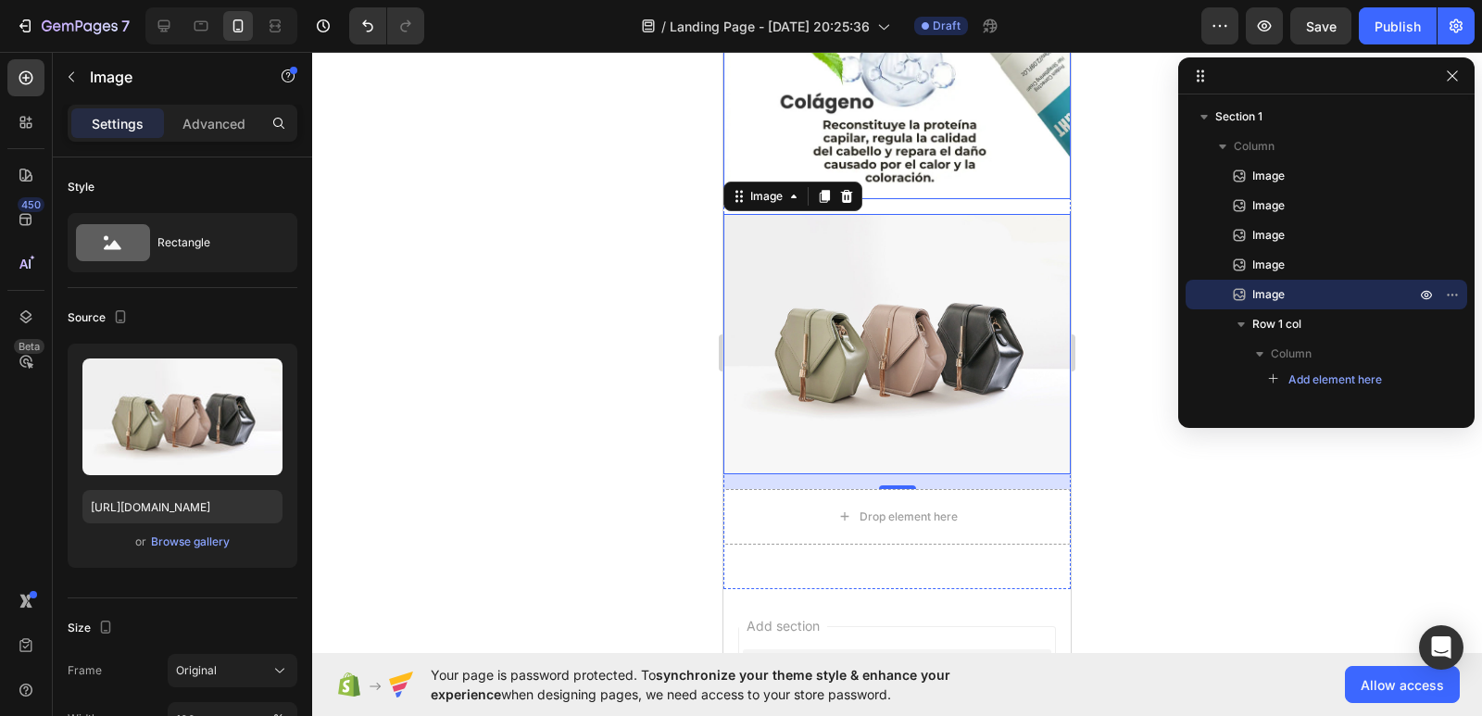
scroll to position [3385, 0]
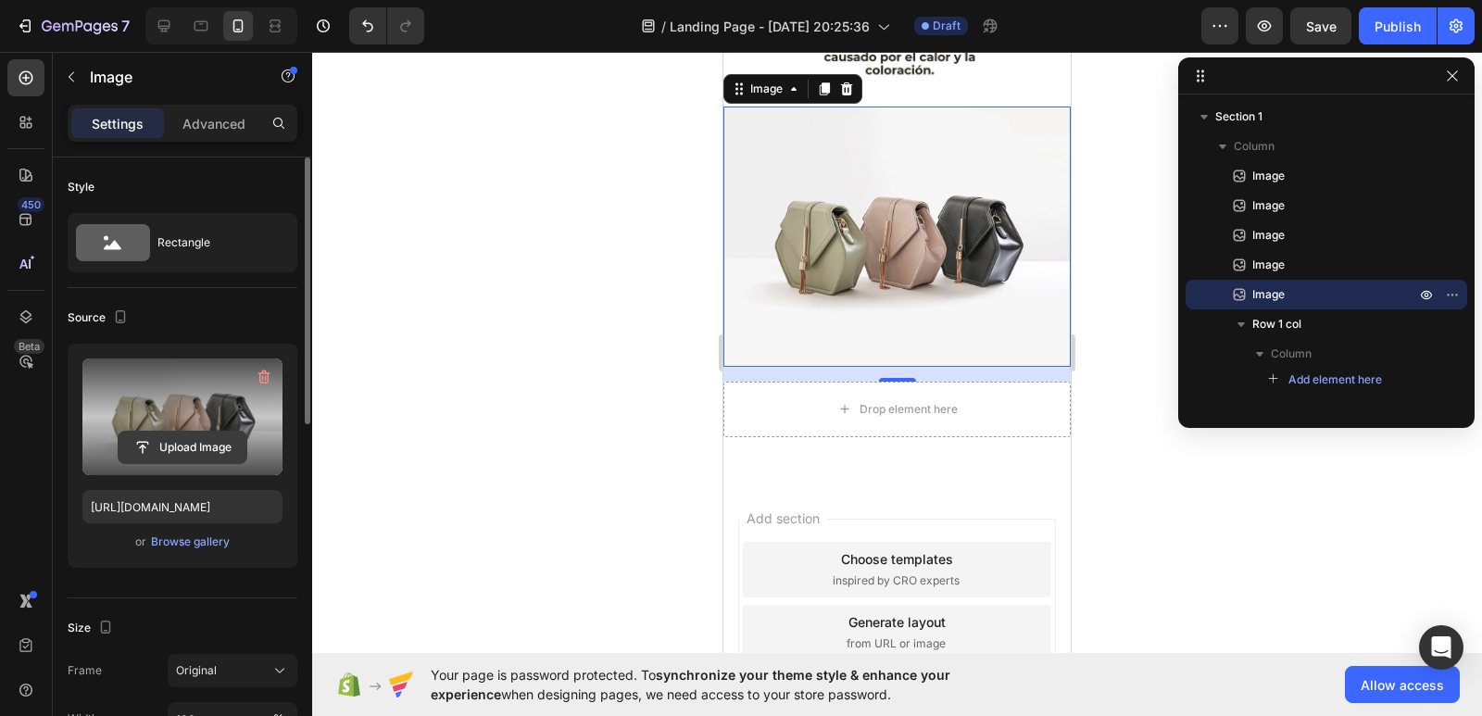
click at [194, 445] on input "file" at bounding box center [183, 447] width 128 height 31
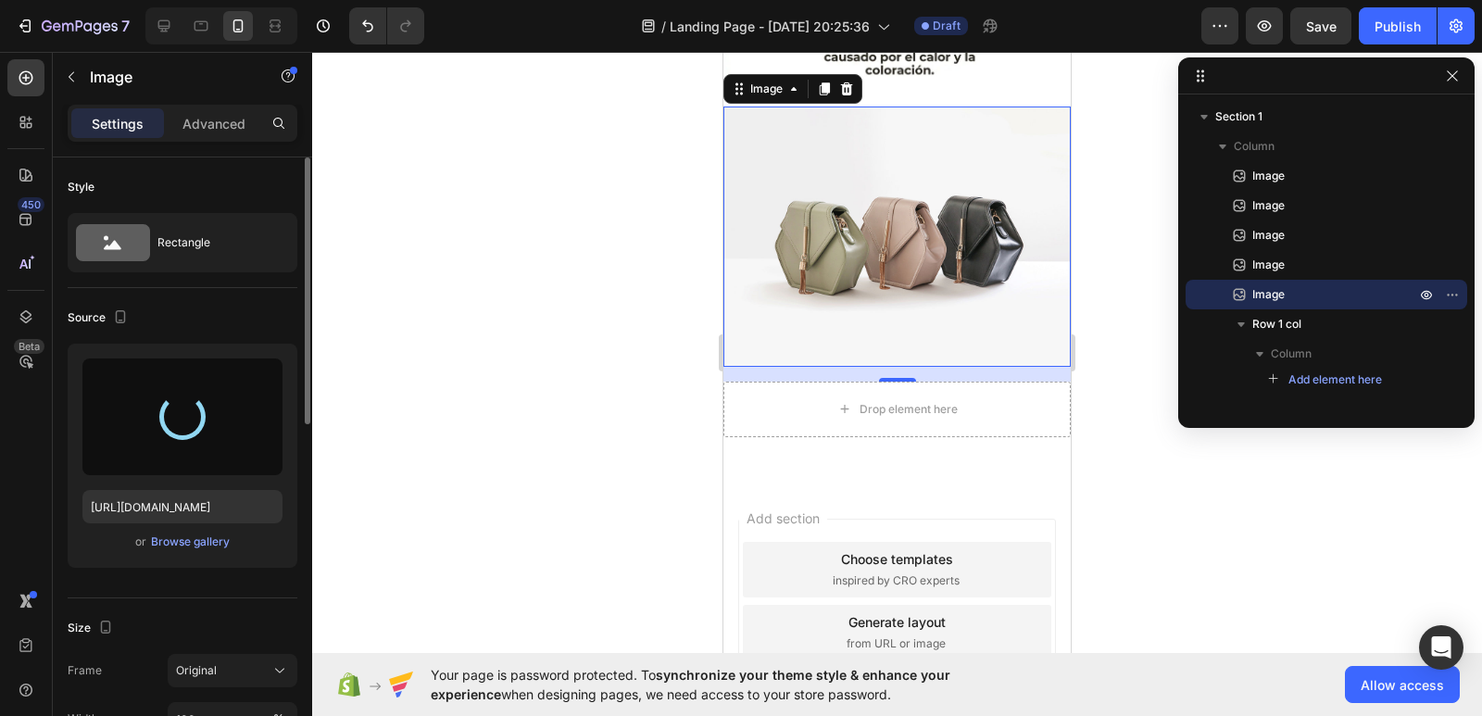
type input "[URL][DOMAIN_NAME]"
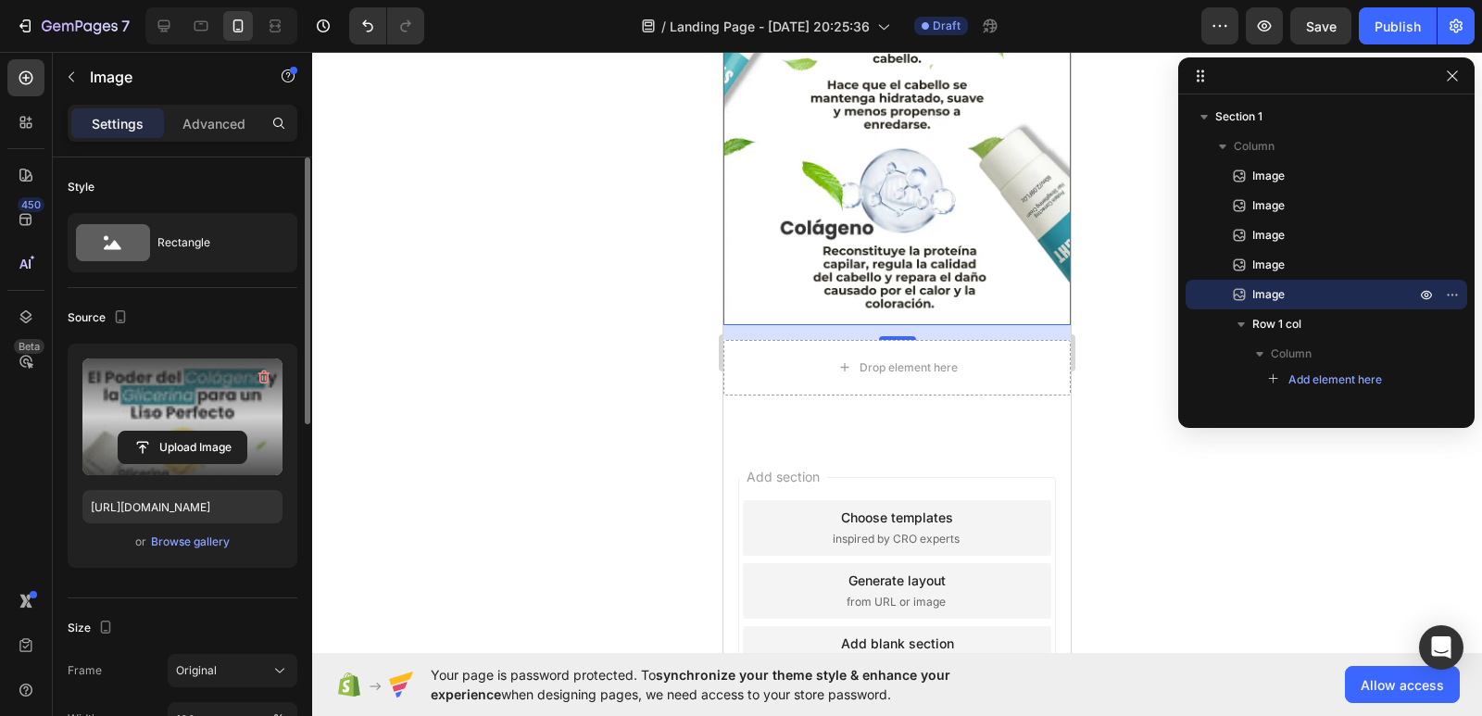
scroll to position [3985, 0]
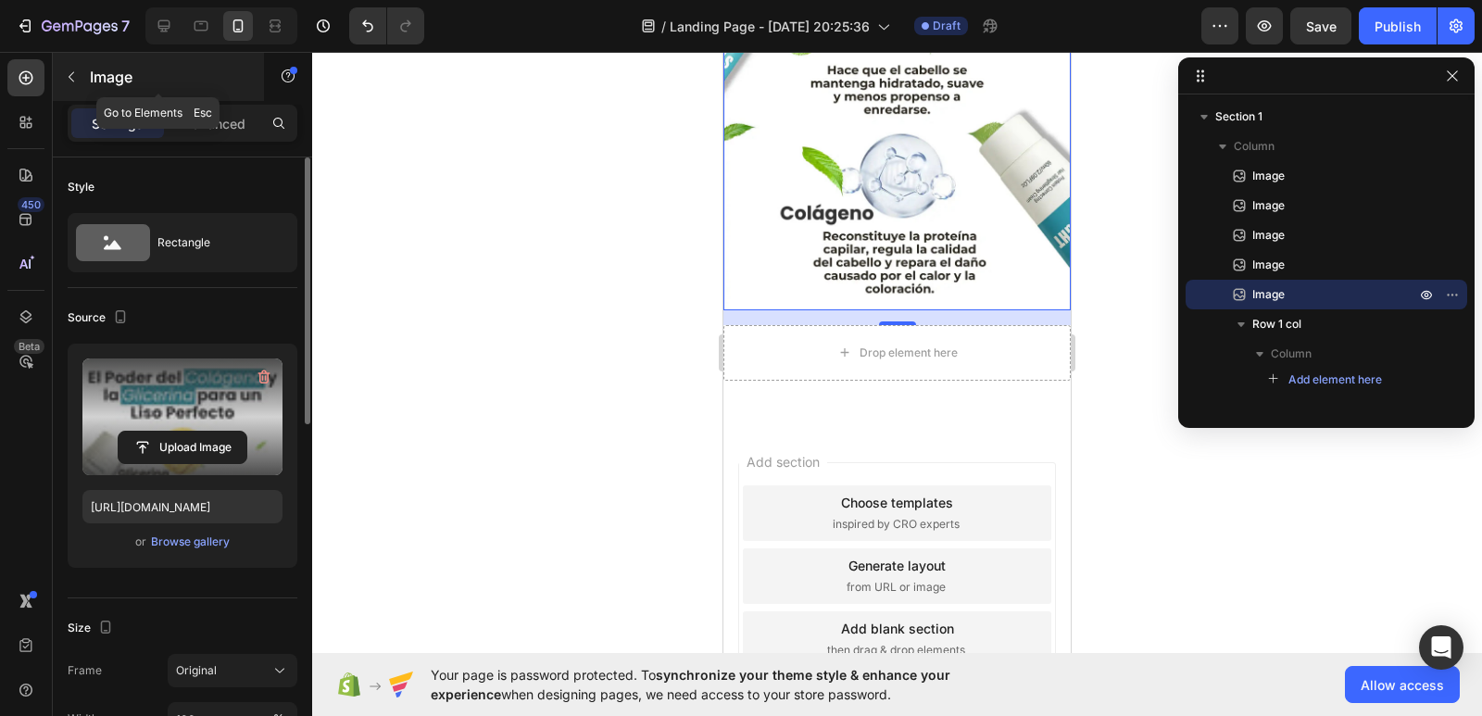
click at [61, 77] on button "button" at bounding box center [71, 77] width 30 height 30
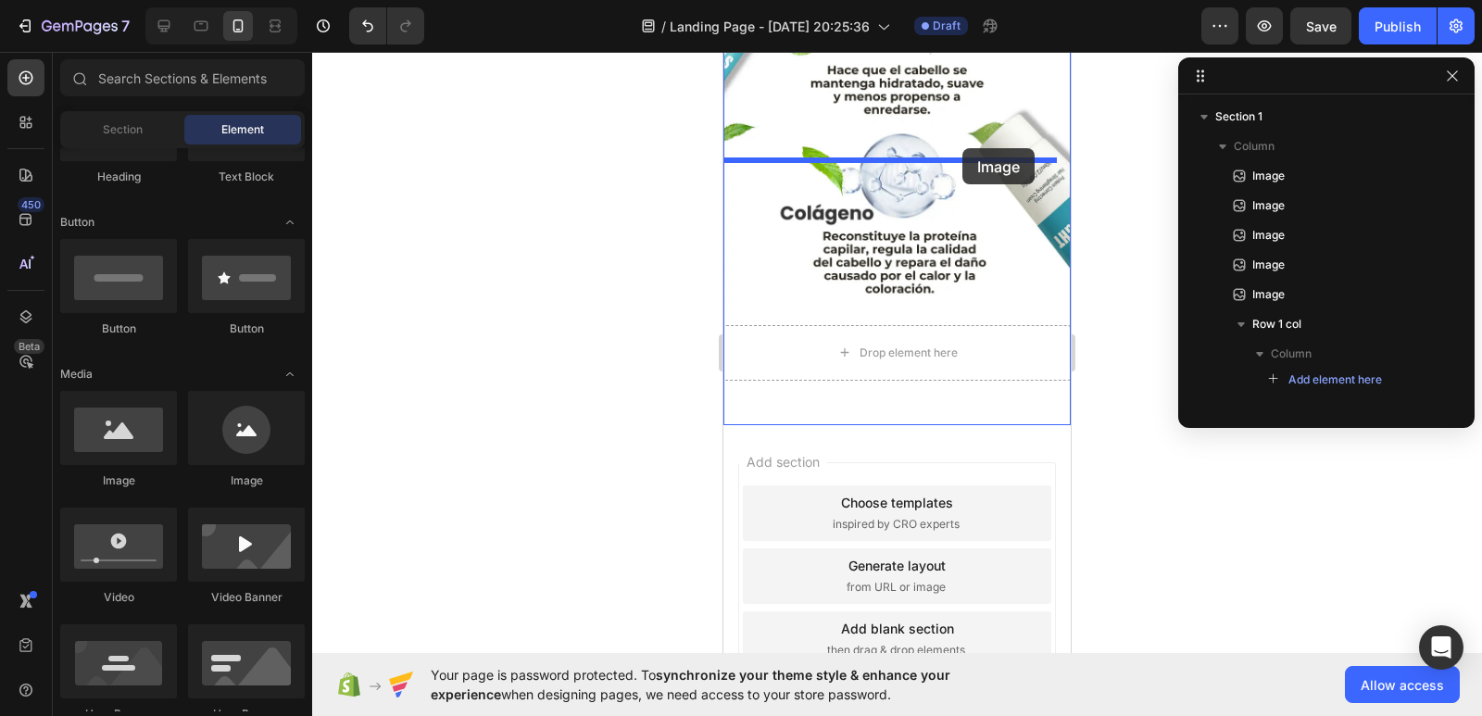
drag, startPoint x: 1078, startPoint y: 446, endPoint x: 962, endPoint y: 148, distance: 319.9
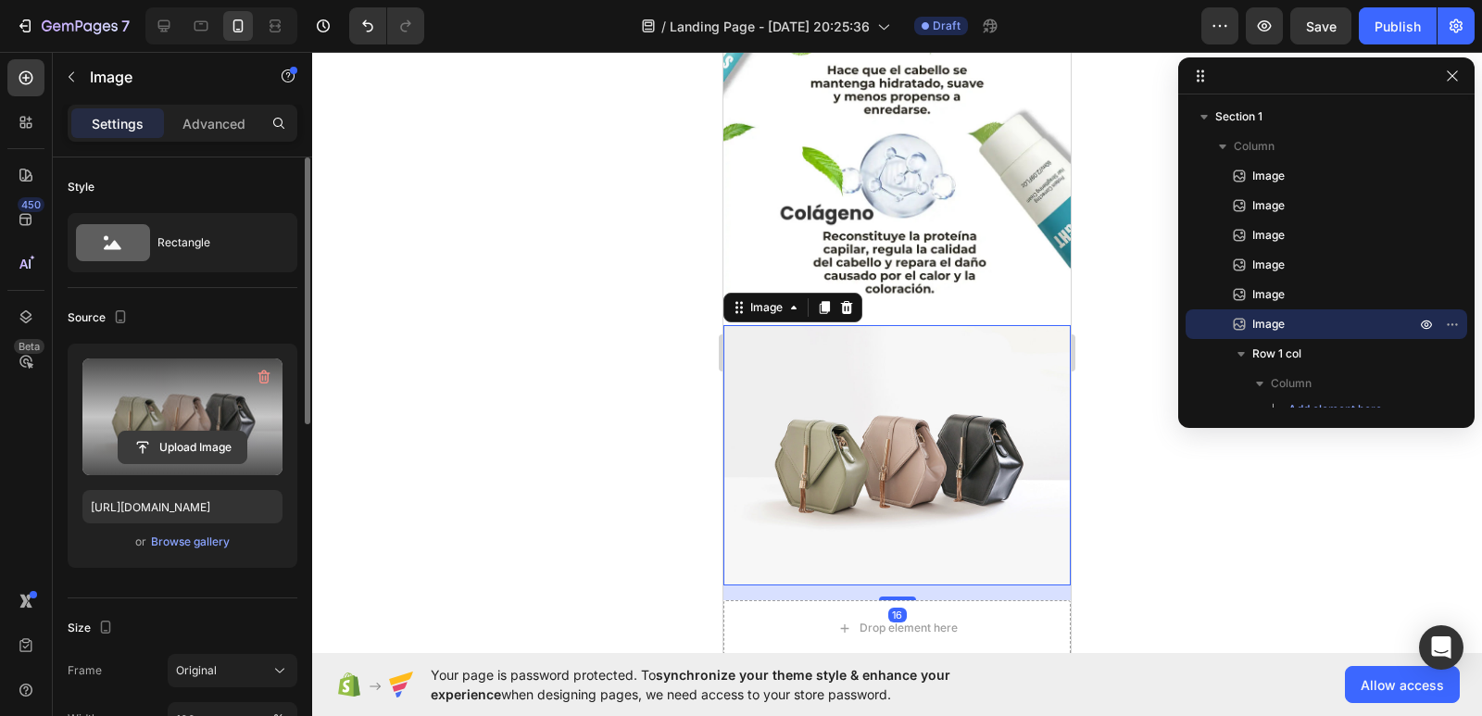
click at [188, 444] on input "file" at bounding box center [183, 447] width 128 height 31
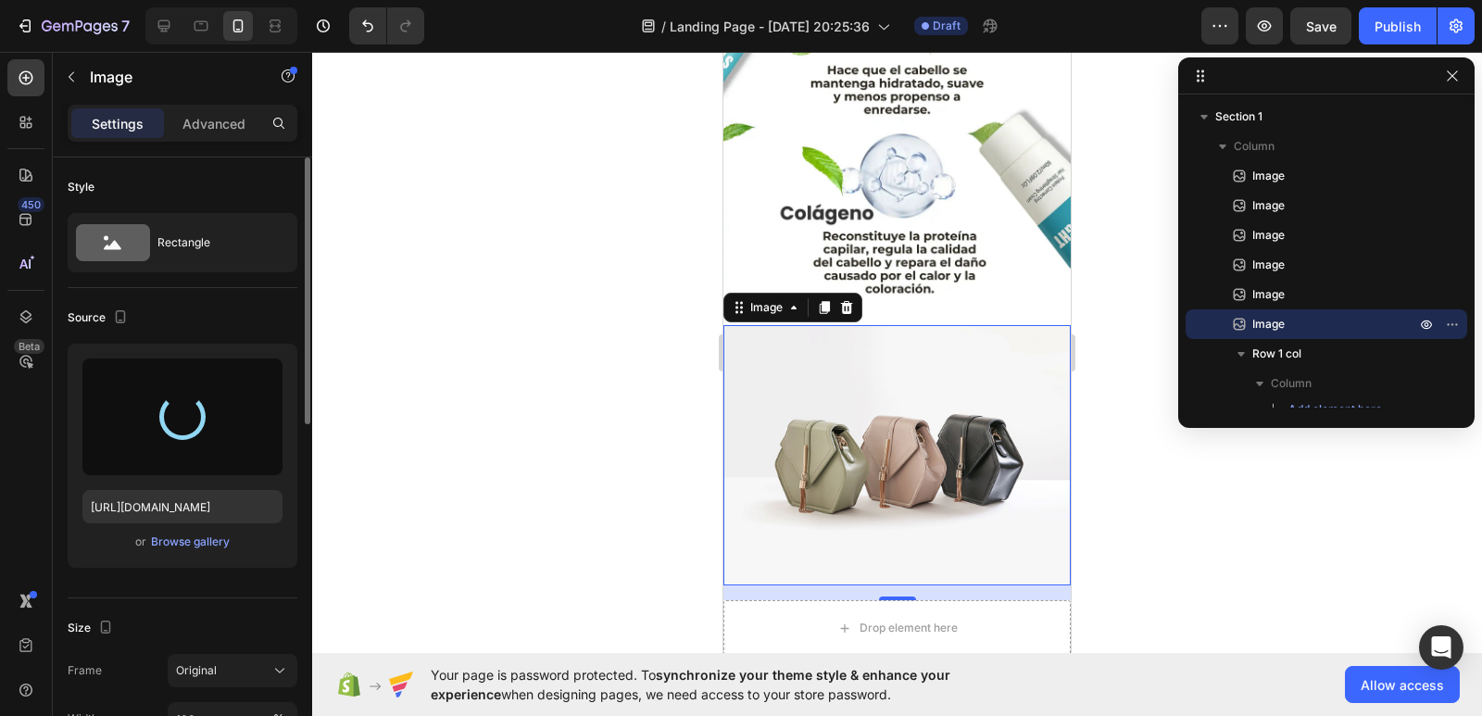
type input "[URL][DOMAIN_NAME]"
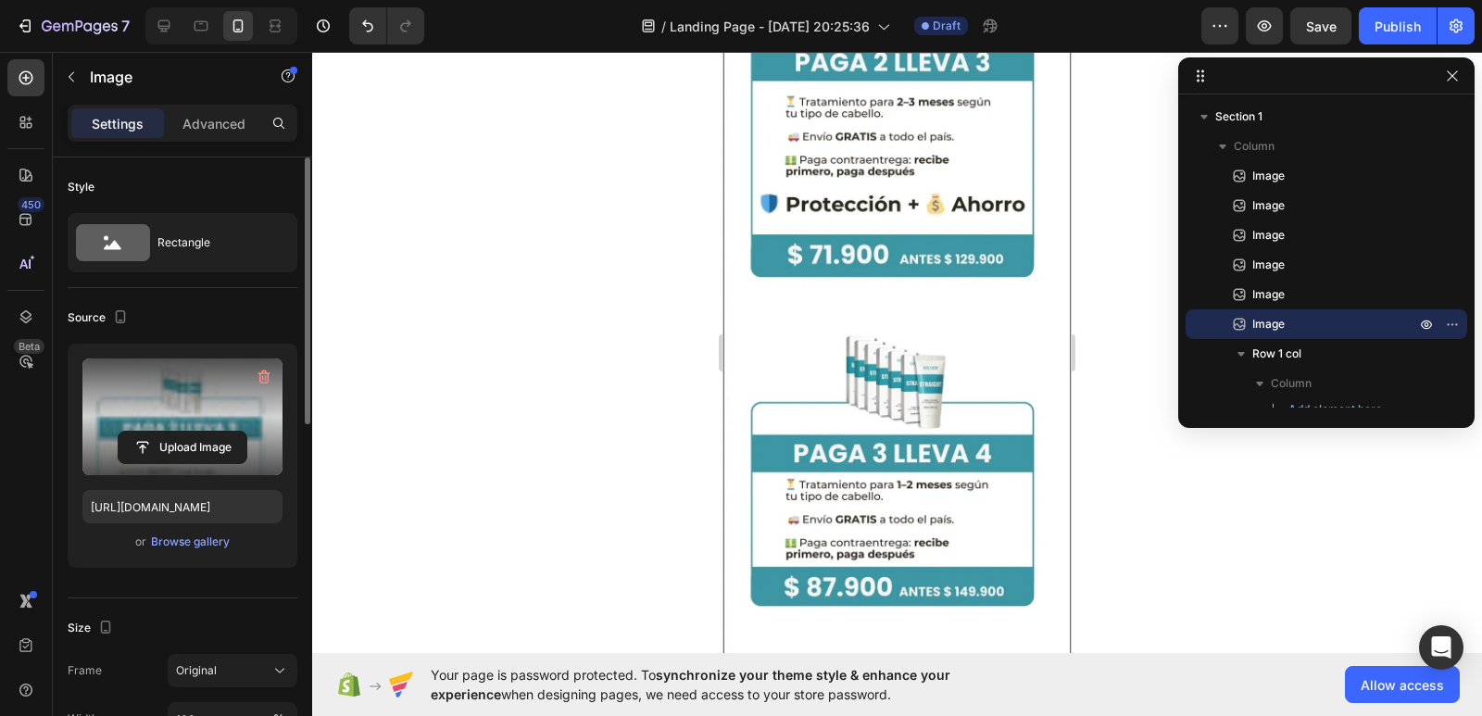
scroll to position [4911, 0]
click at [1265, 33] on icon "button" at bounding box center [1264, 26] width 19 height 19
click at [1273, 28] on icon "button" at bounding box center [1264, 26] width 19 height 19
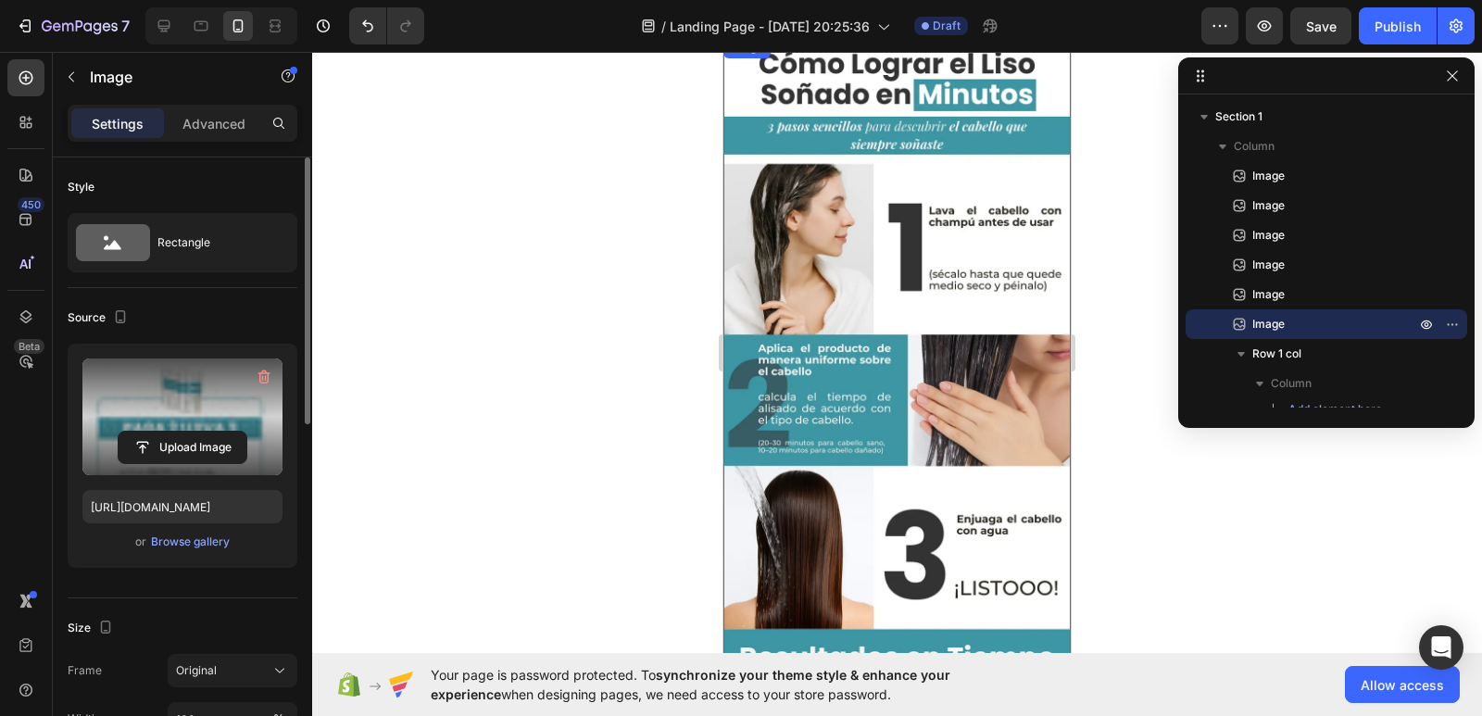
scroll to position [1808, 0]
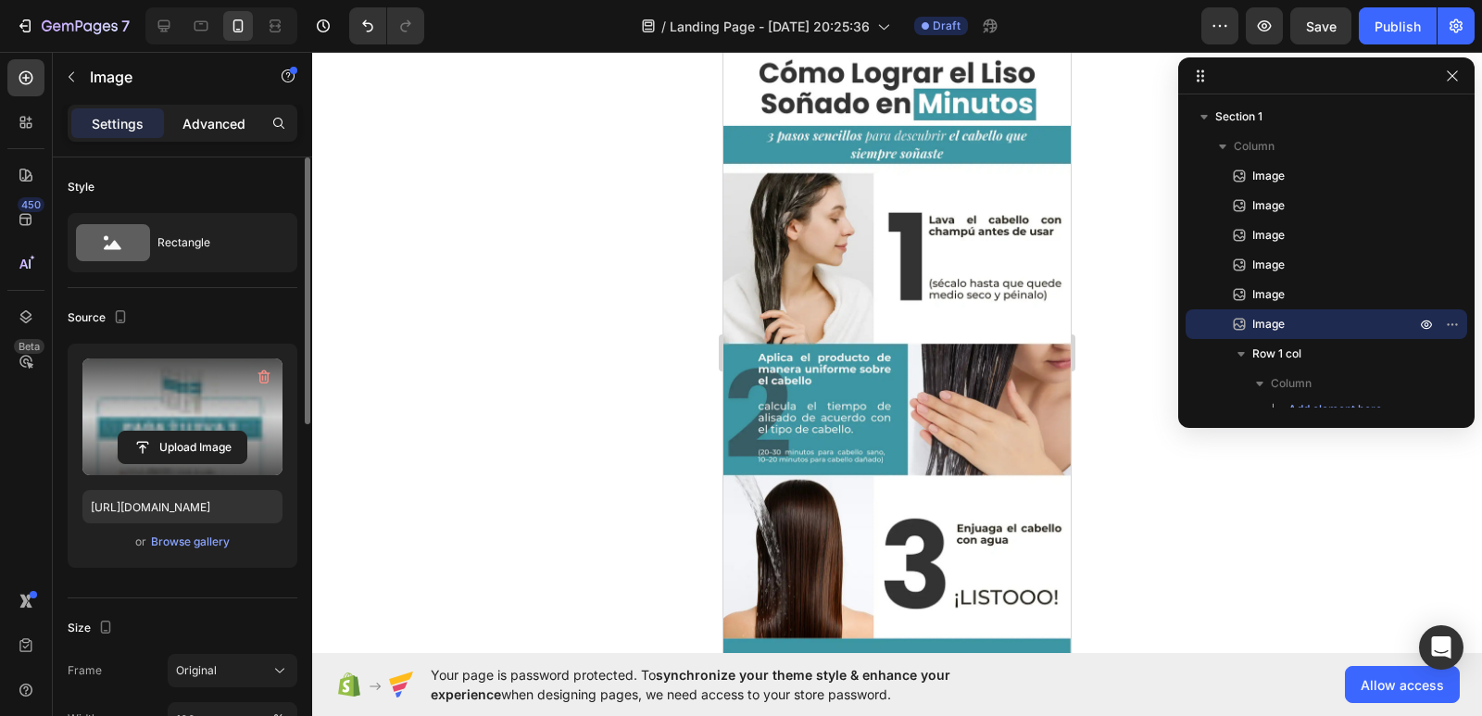
click at [219, 108] on div "Advanced" at bounding box center [214, 123] width 93 height 30
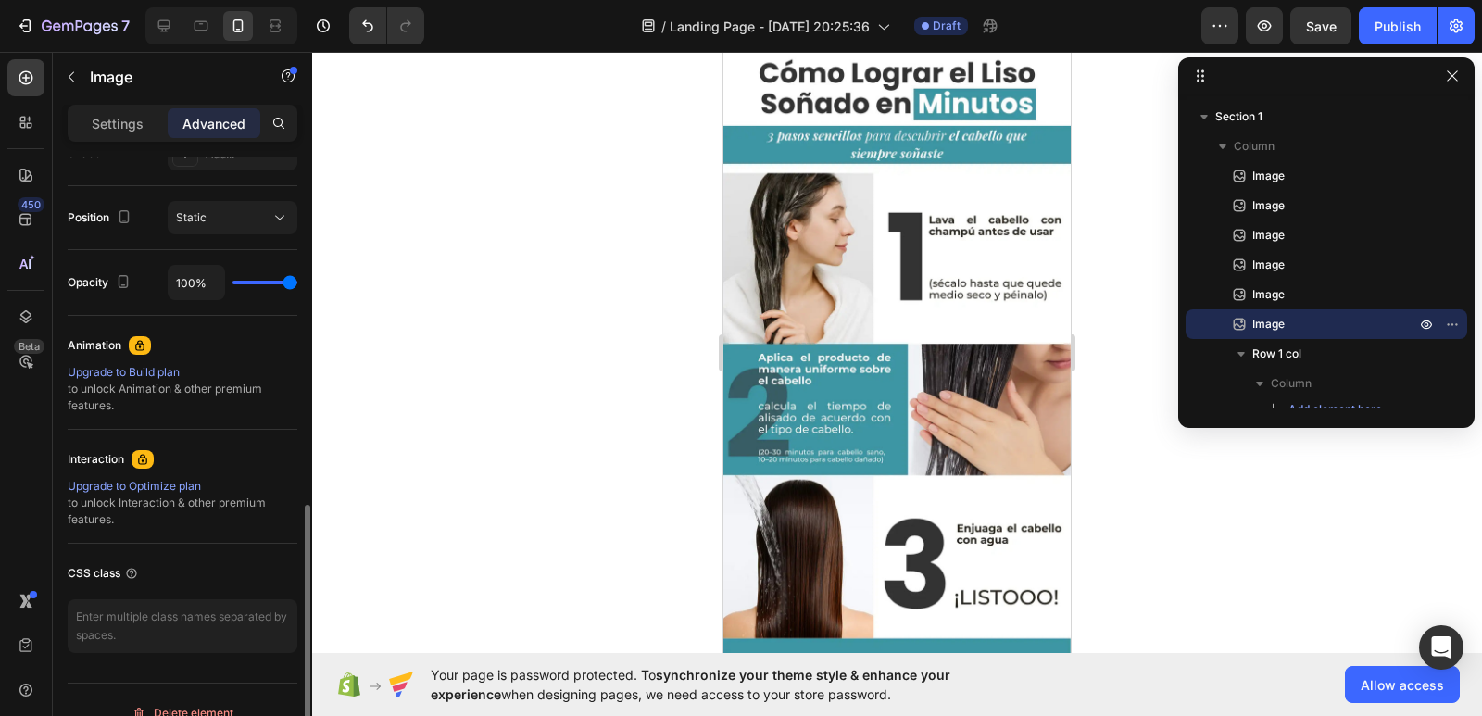
scroll to position [674, 0]
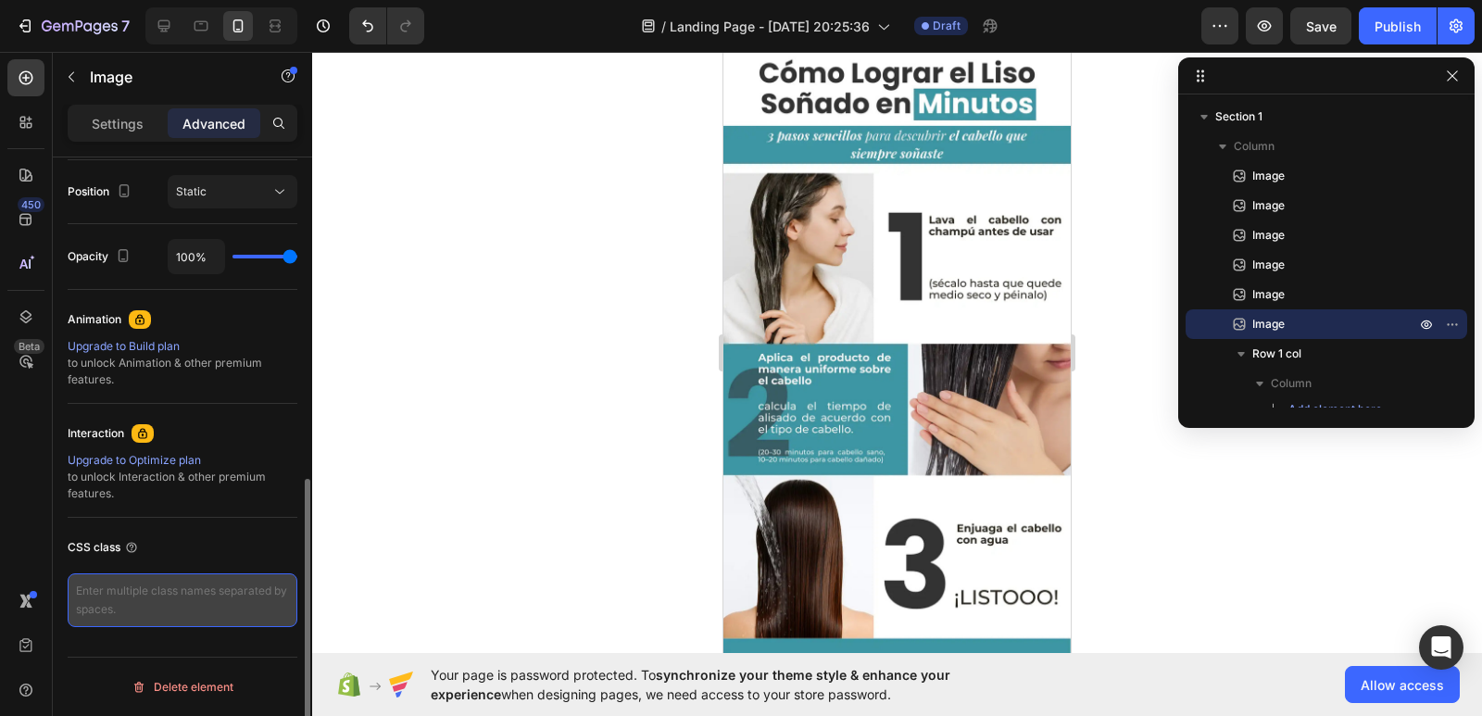
click at [104, 596] on textarea at bounding box center [183, 600] width 230 height 54
click at [117, 596] on textarea at bounding box center [183, 600] width 230 height 54
paste textarea "_rsi-cod-form-is-gempage _rsi-cod-form-gempages-button-overwrite"
type textarea "_rsi-cod-form-is-gempage _rsi-cod-form-gempages-button-overwrite"
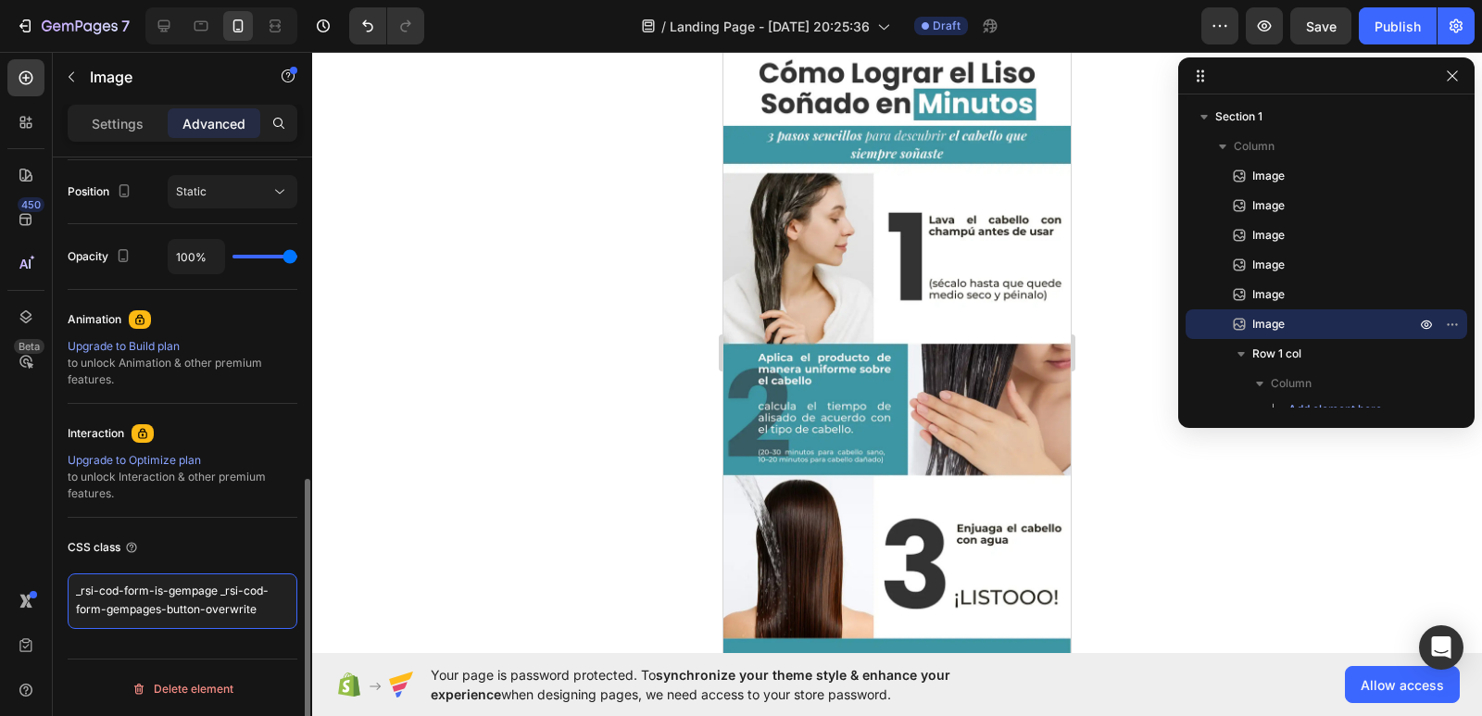
click at [258, 605] on textarea "_rsi-cod-form-is-gempage _rsi-cod-form-gempages-button-overwrite" at bounding box center [183, 601] width 230 height 56
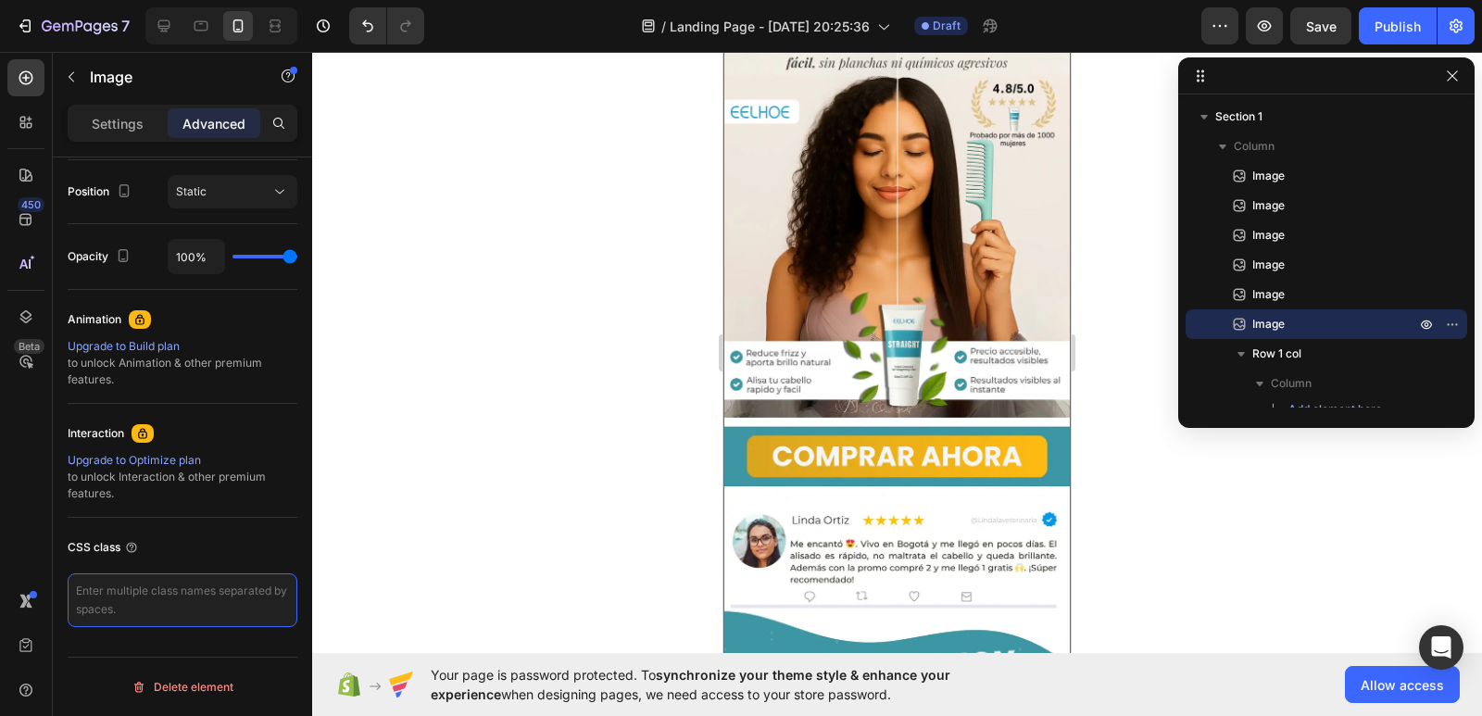
scroll to position [278, 0]
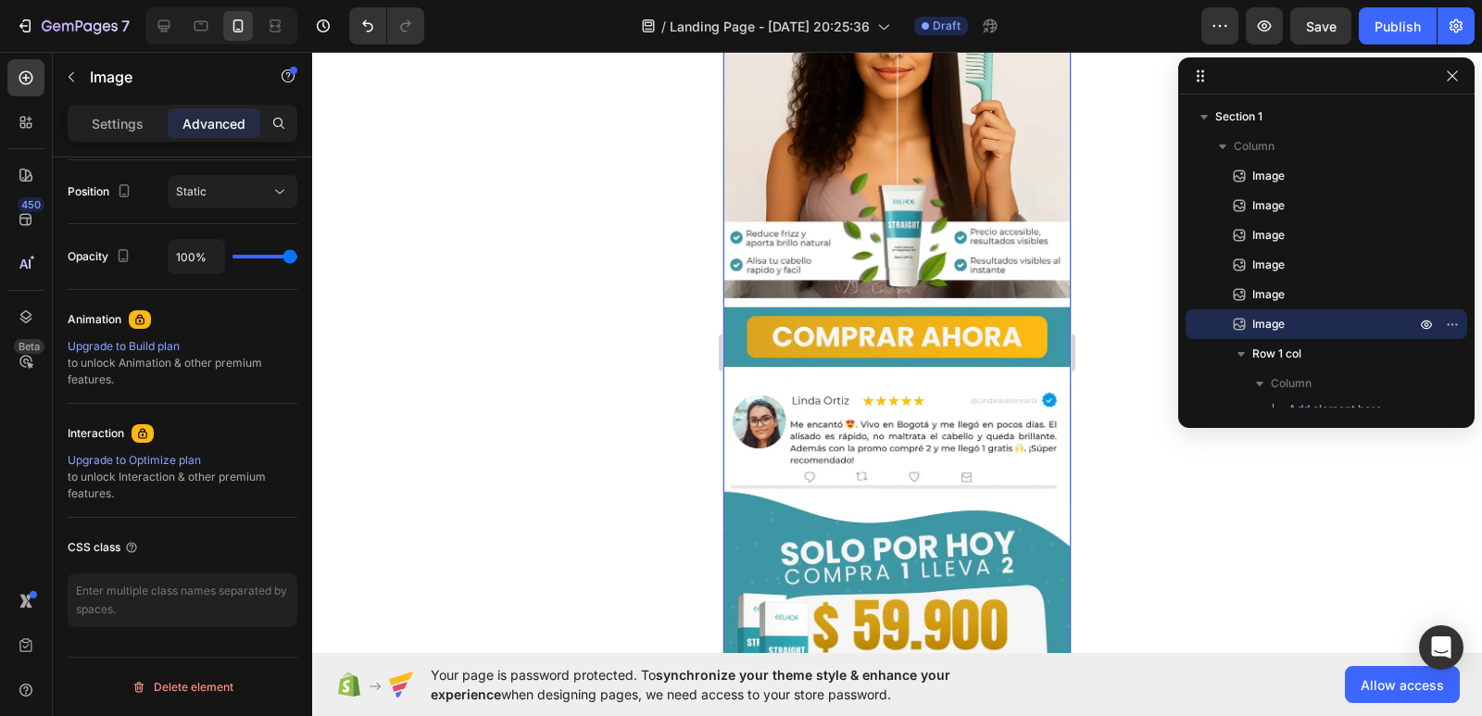
click at [915, 302] on img at bounding box center [896, 292] width 347 height 900
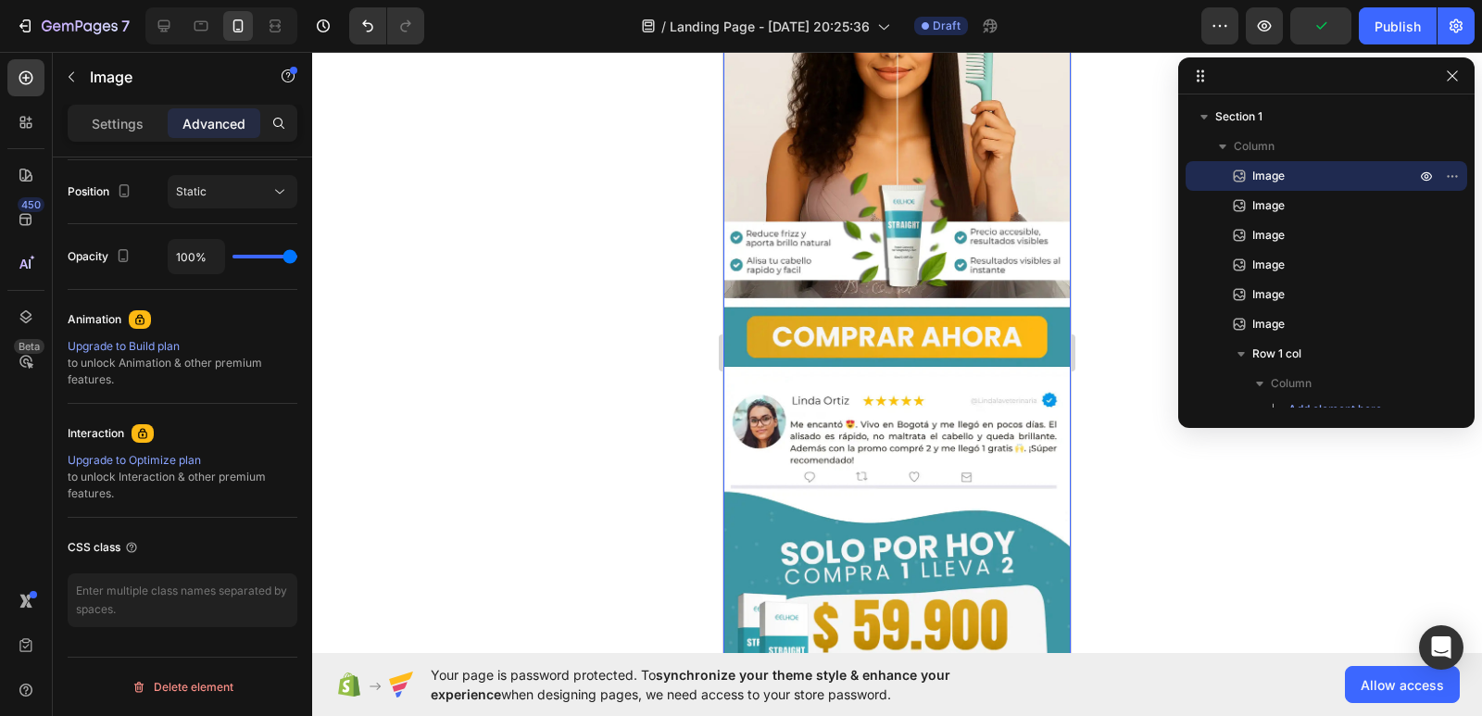
click at [865, 310] on img at bounding box center [896, 292] width 347 height 900
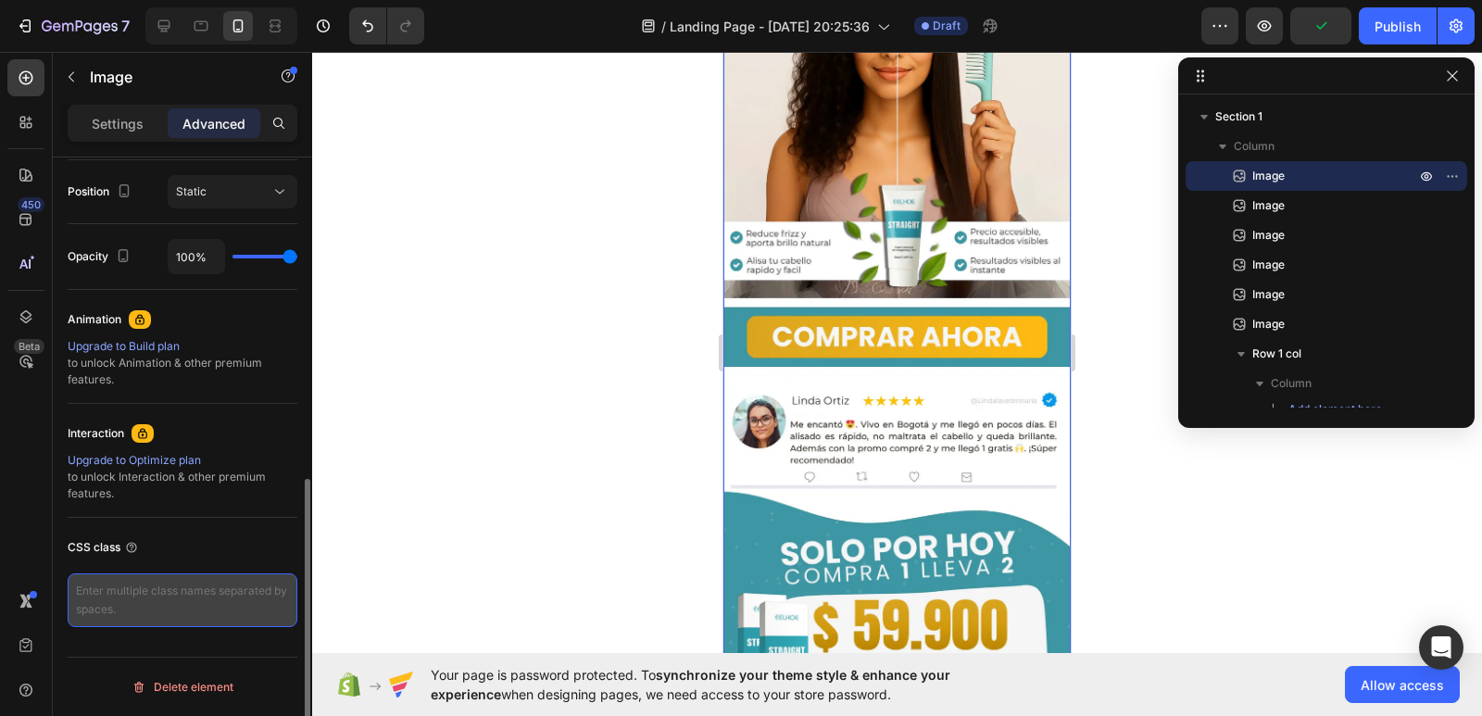
click at [148, 590] on textarea at bounding box center [183, 600] width 230 height 54
paste textarea "_rsi-cod-form-is-gempage _rsi-cod-form-gempages-button-overwrite"
type textarea "_rsi-cod-form-is-gempage _rsi-cod-form-gempages-button-overwrite"
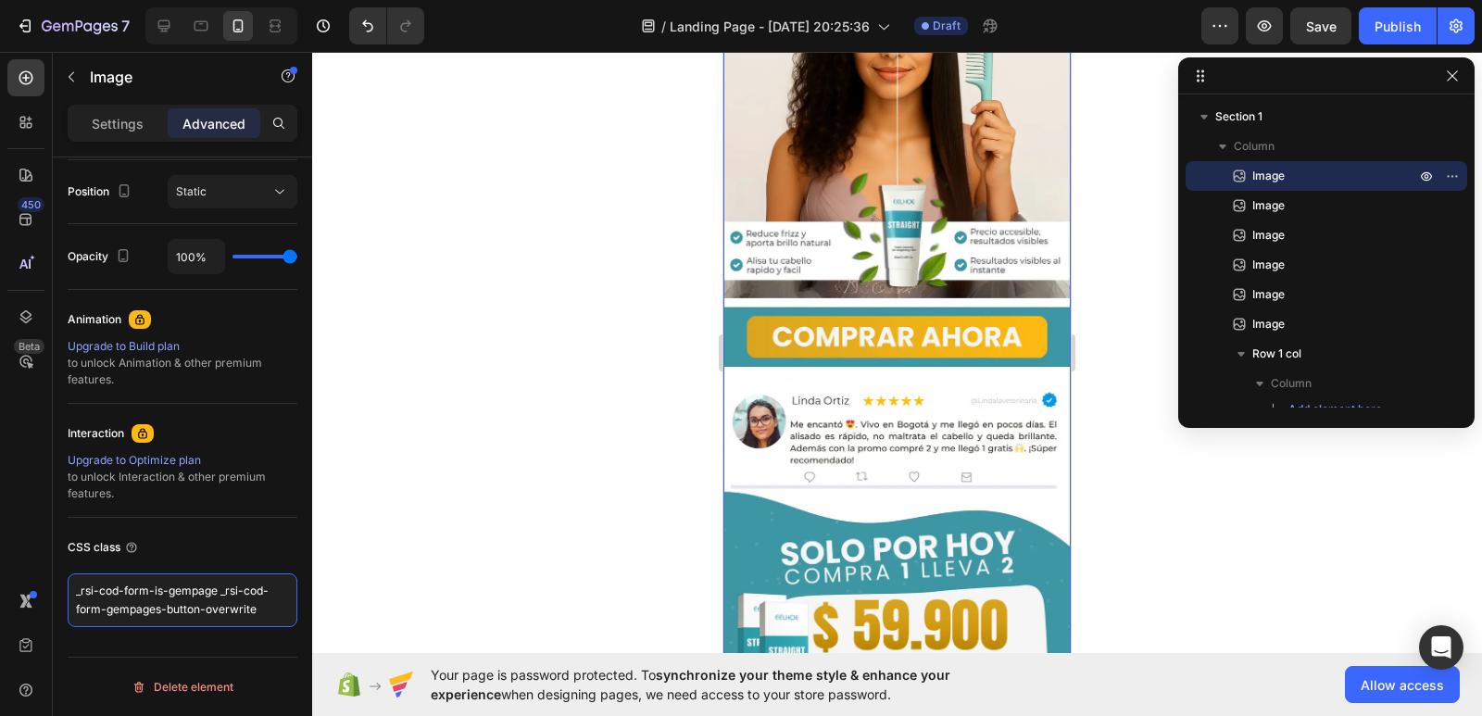
scroll to position [6, 0]
click at [450, 348] on div at bounding box center [897, 384] width 1170 height 664
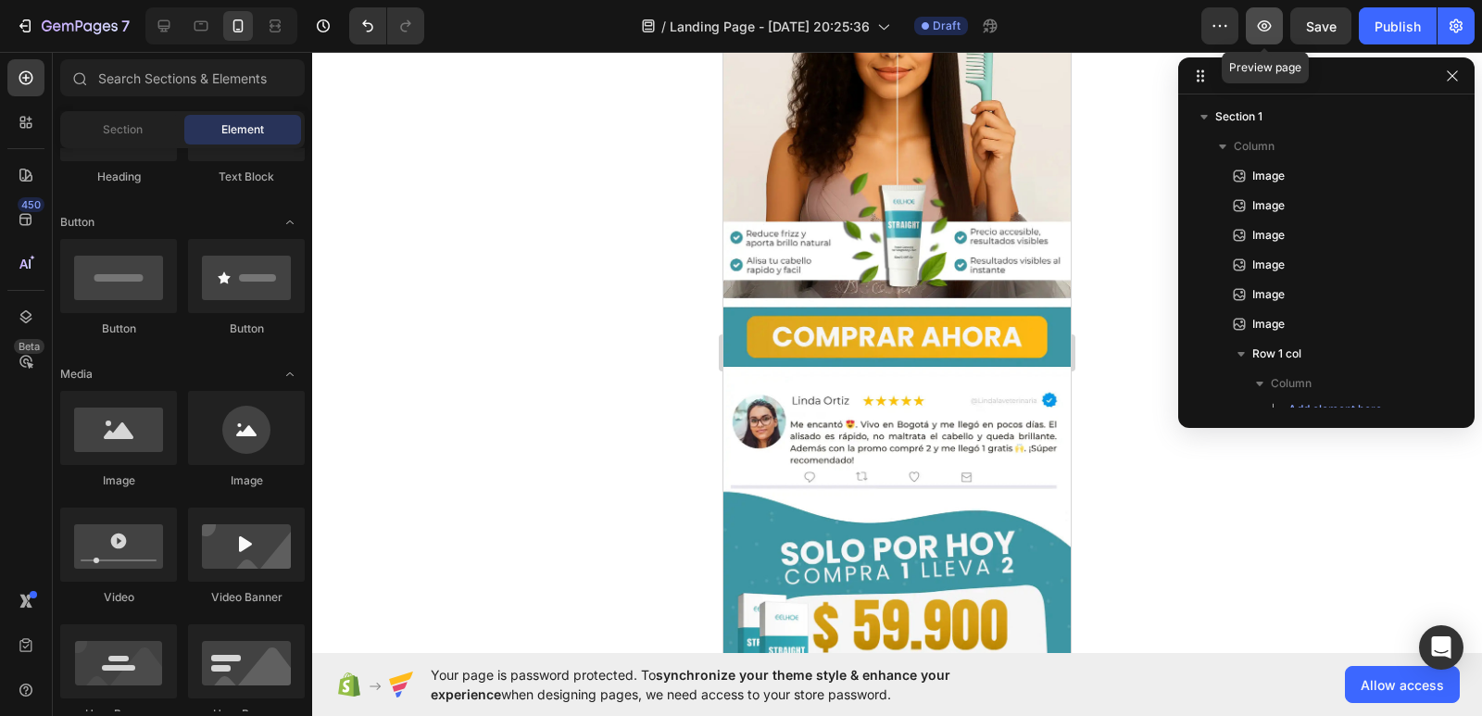
click at [1251, 25] on button "button" at bounding box center [1264, 25] width 37 height 37
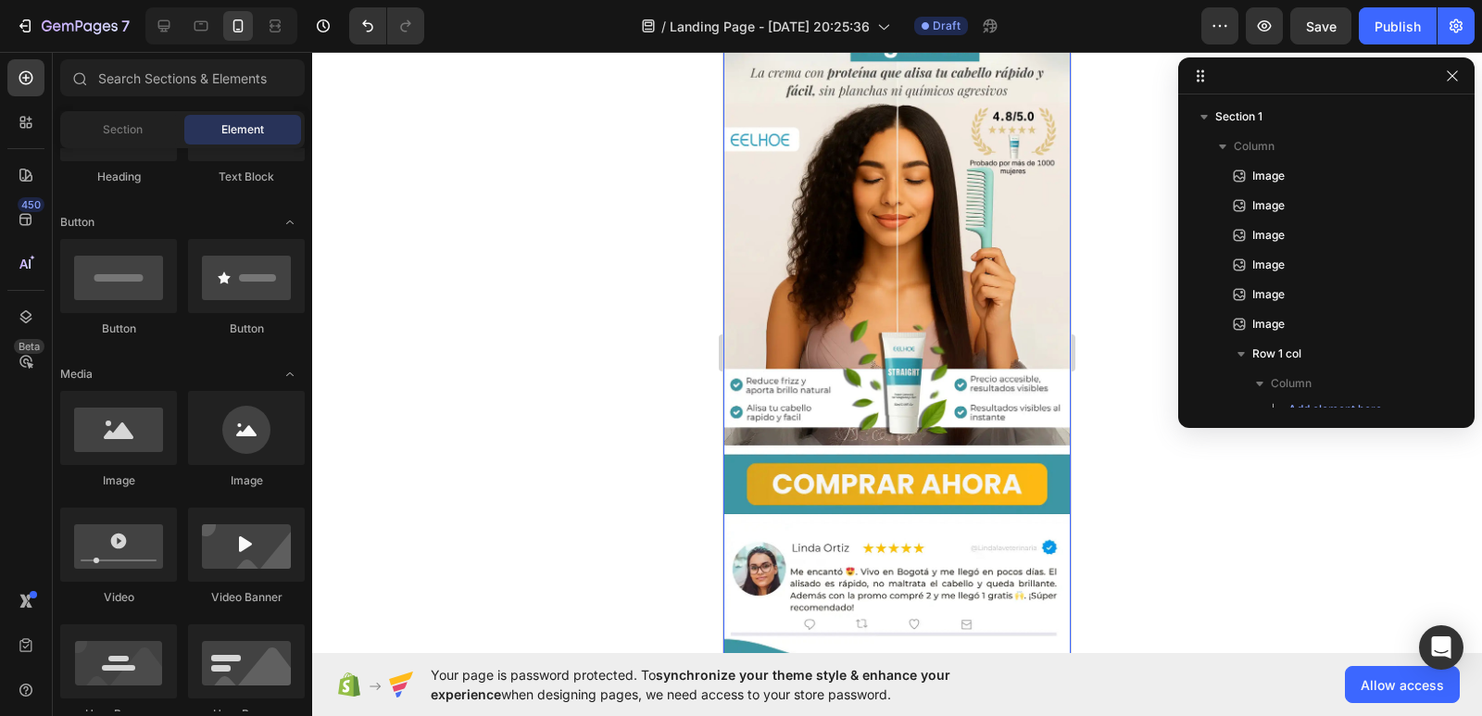
scroll to position [0, 0]
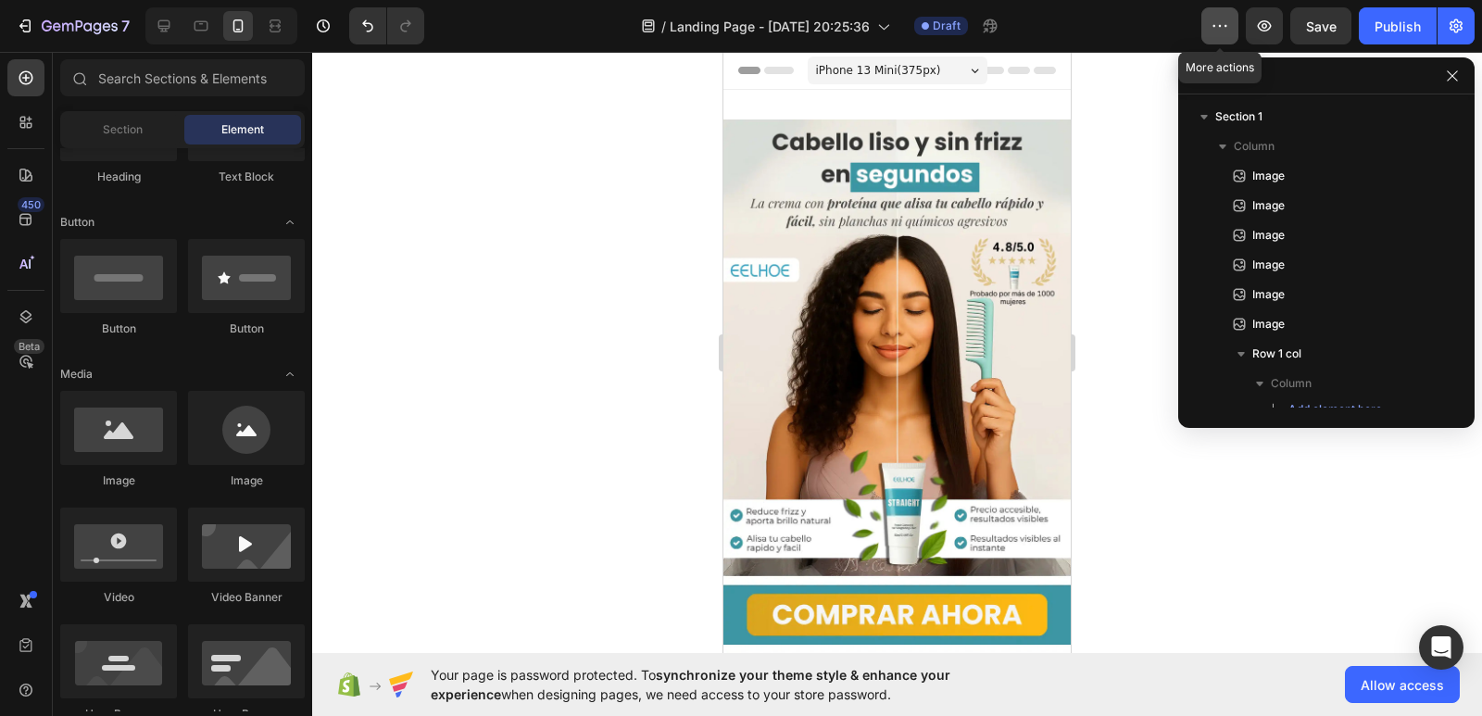
click at [1212, 21] on icon "button" at bounding box center [1219, 26] width 19 height 19
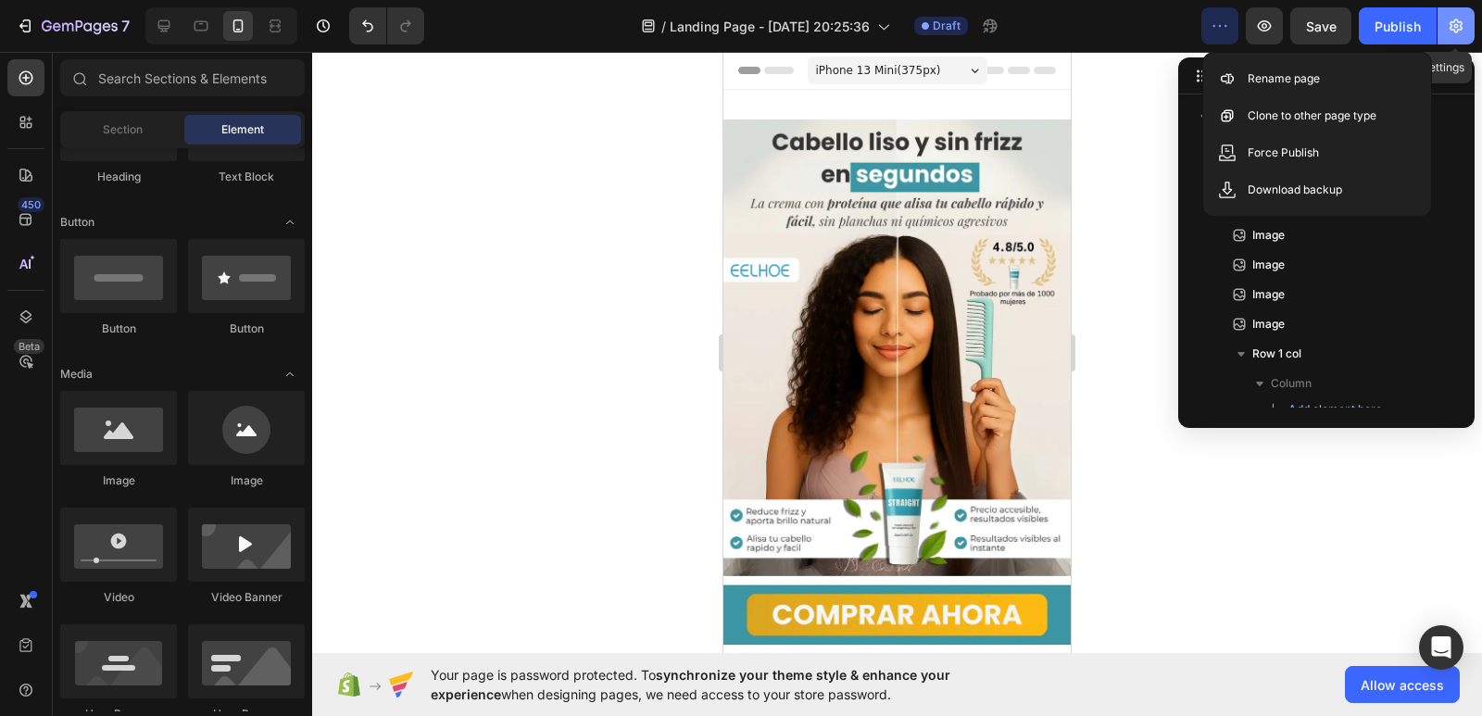
click at [1453, 31] on icon "button" at bounding box center [1456, 26] width 19 height 19
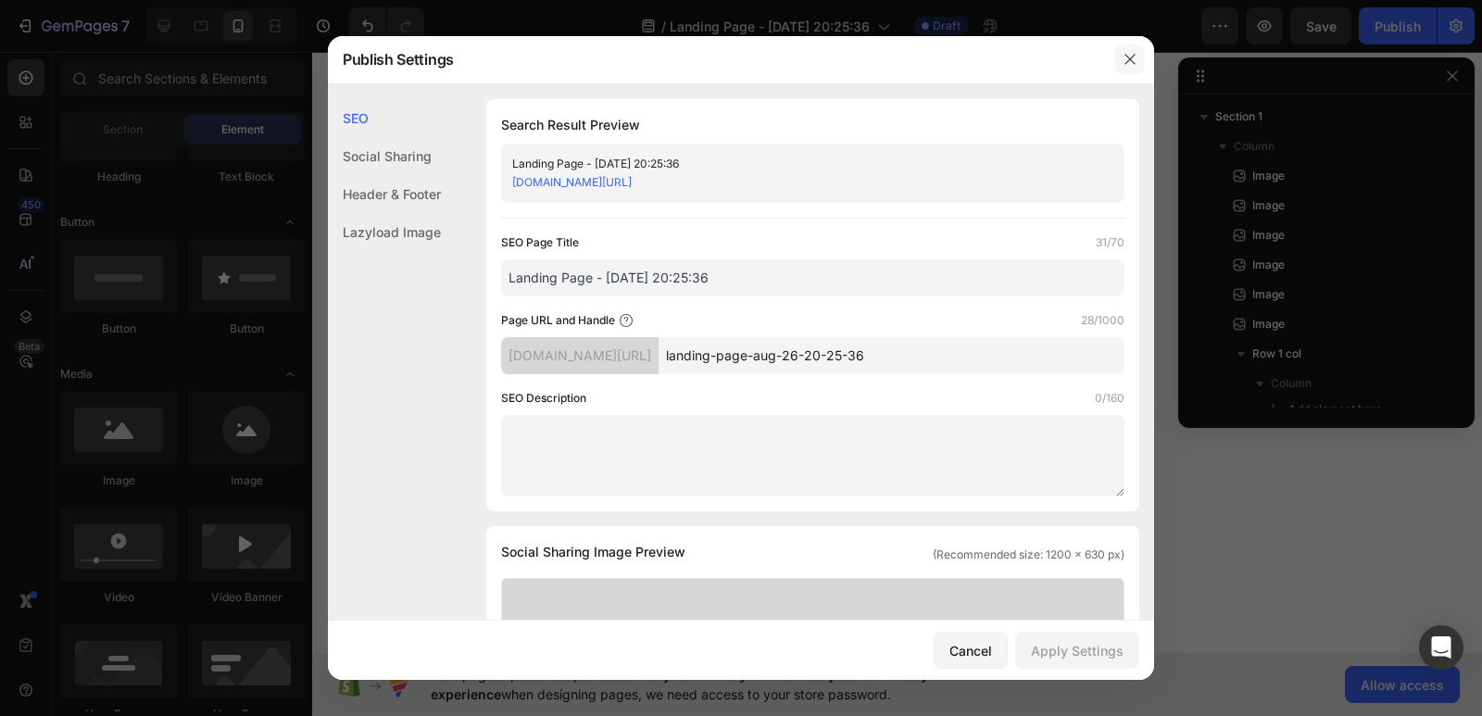
click at [1131, 69] on button "button" at bounding box center [1130, 59] width 30 height 30
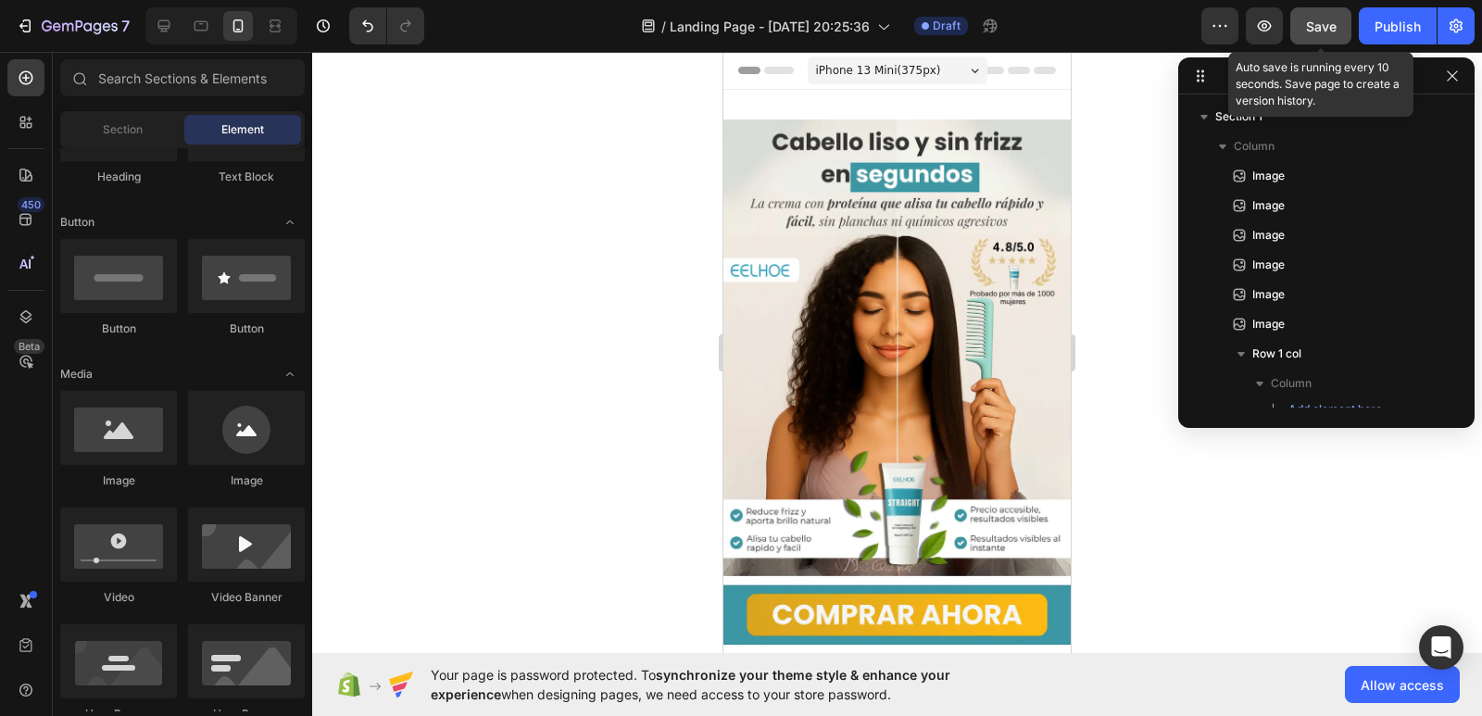
click at [1297, 28] on button "Save" at bounding box center [1320, 25] width 61 height 37
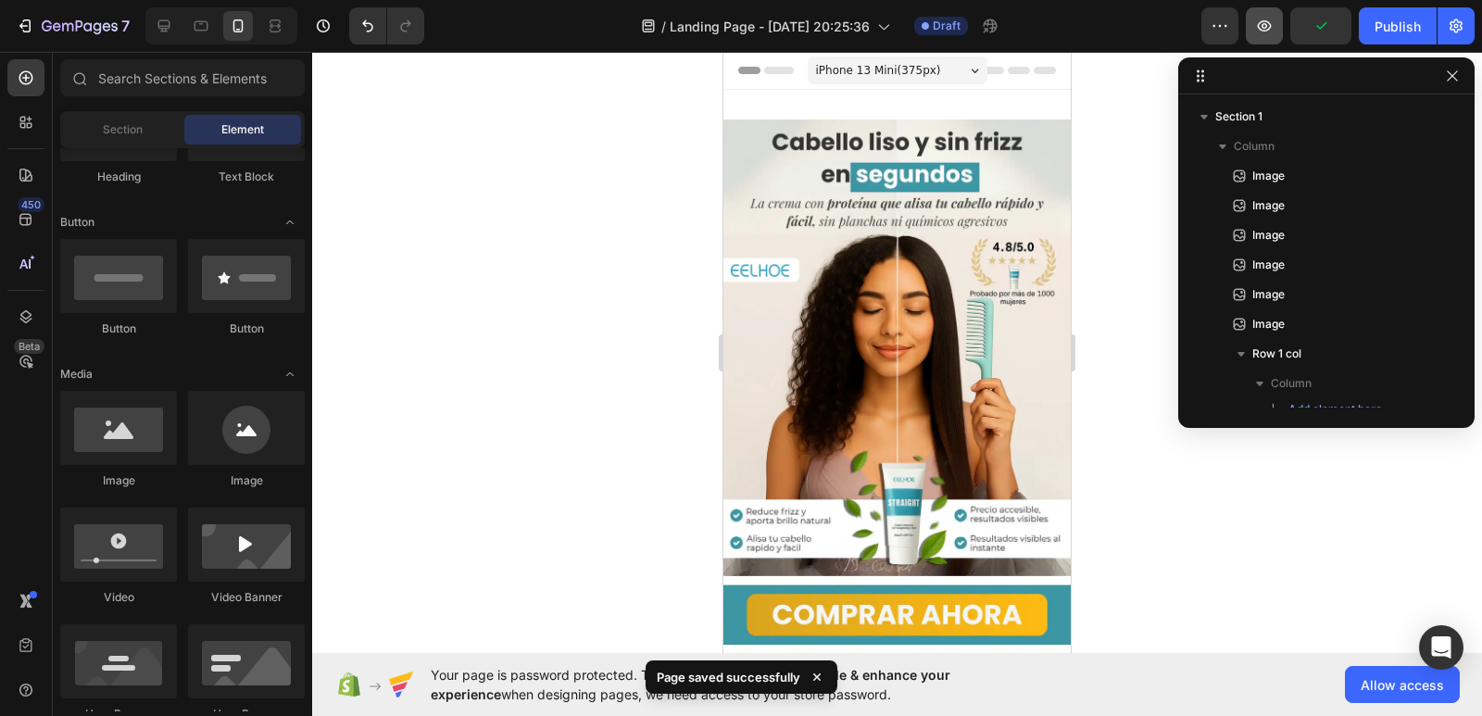
click at [1265, 34] on icon "button" at bounding box center [1264, 26] width 19 height 19
click at [1276, 23] on button "button" at bounding box center [1264, 25] width 37 height 37
click at [655, 86] on div at bounding box center [897, 384] width 1170 height 664
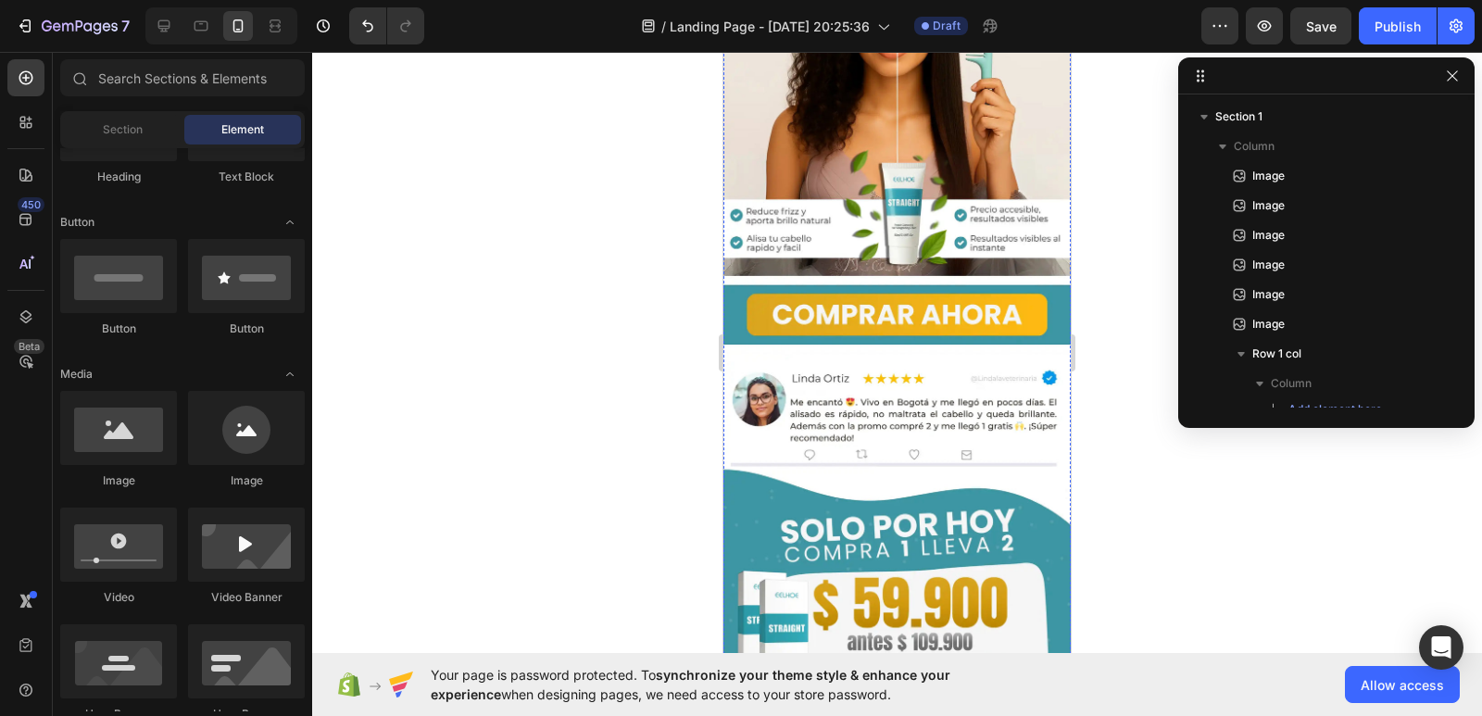
scroll to position [48, 0]
